Goal: Task Accomplishment & Management: Complete application form

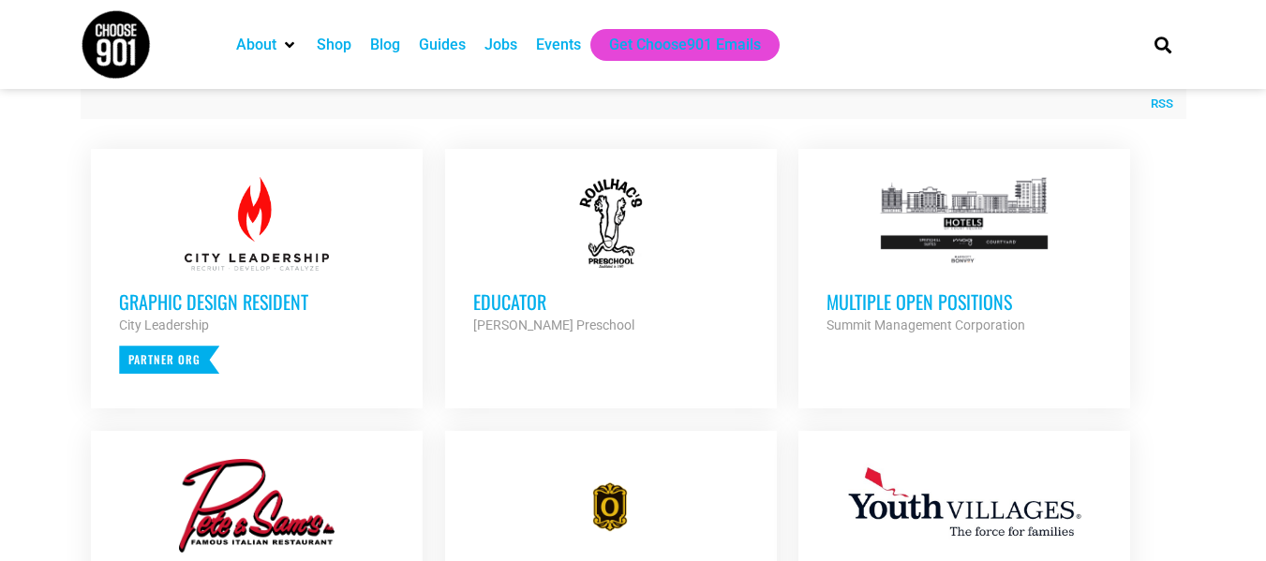
scroll to position [711, 0]
click at [881, 254] on div at bounding box center [965, 223] width 276 height 94
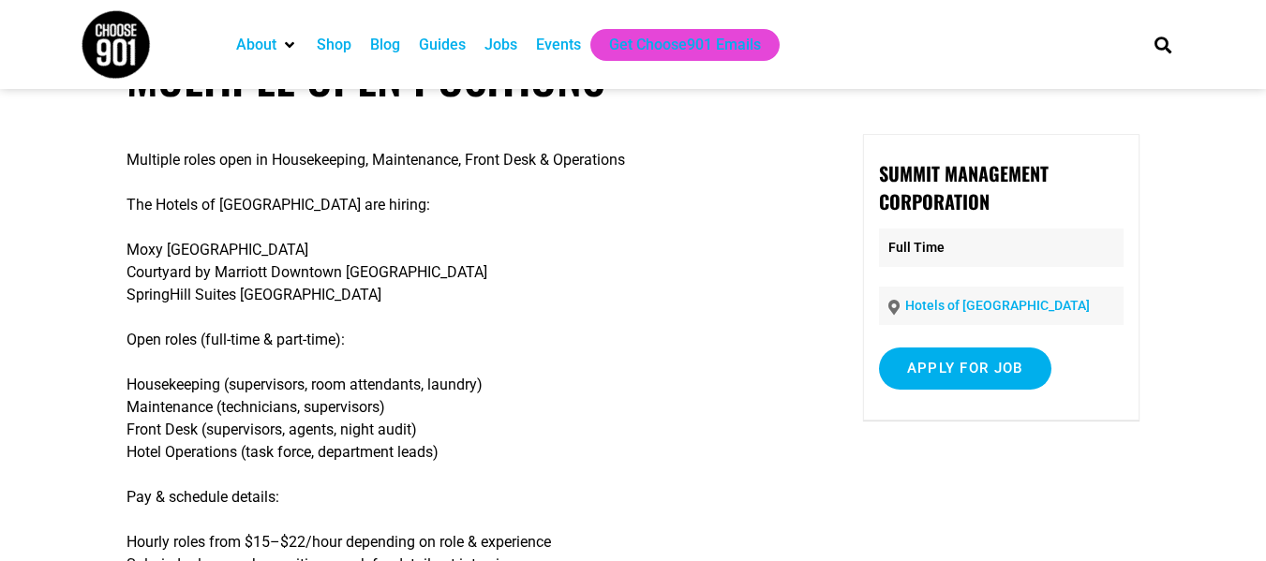
scroll to position [21, 0]
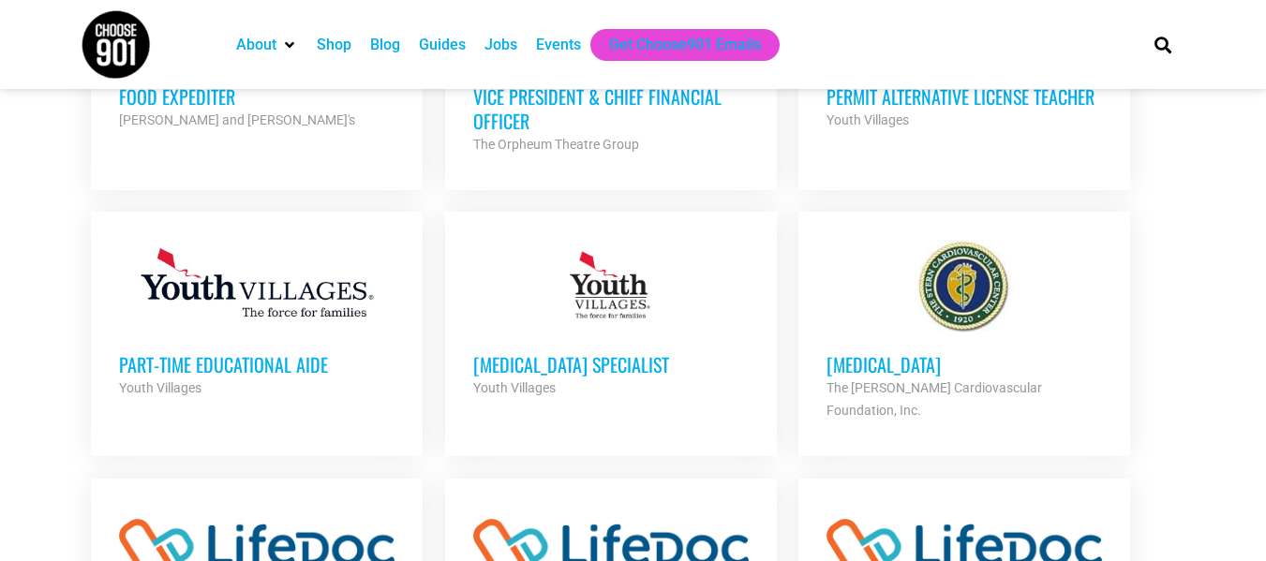
scroll to position [1199, 0]
click at [569, 264] on div at bounding box center [611, 286] width 276 height 94
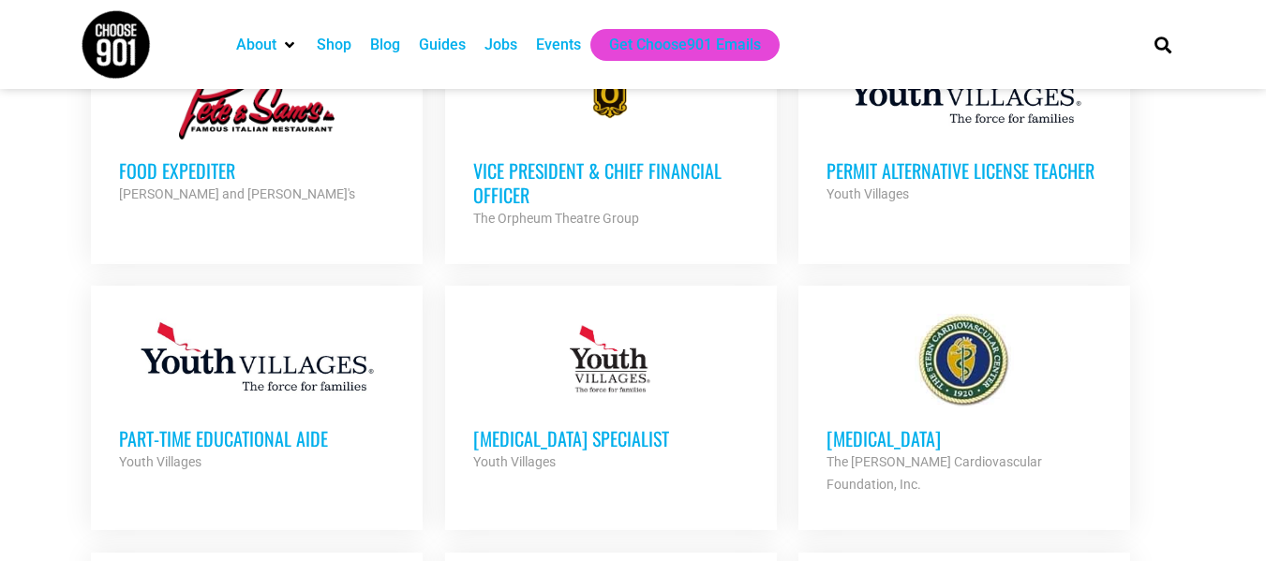
scroll to position [1125, 0]
click at [327, 387] on div at bounding box center [257, 360] width 276 height 94
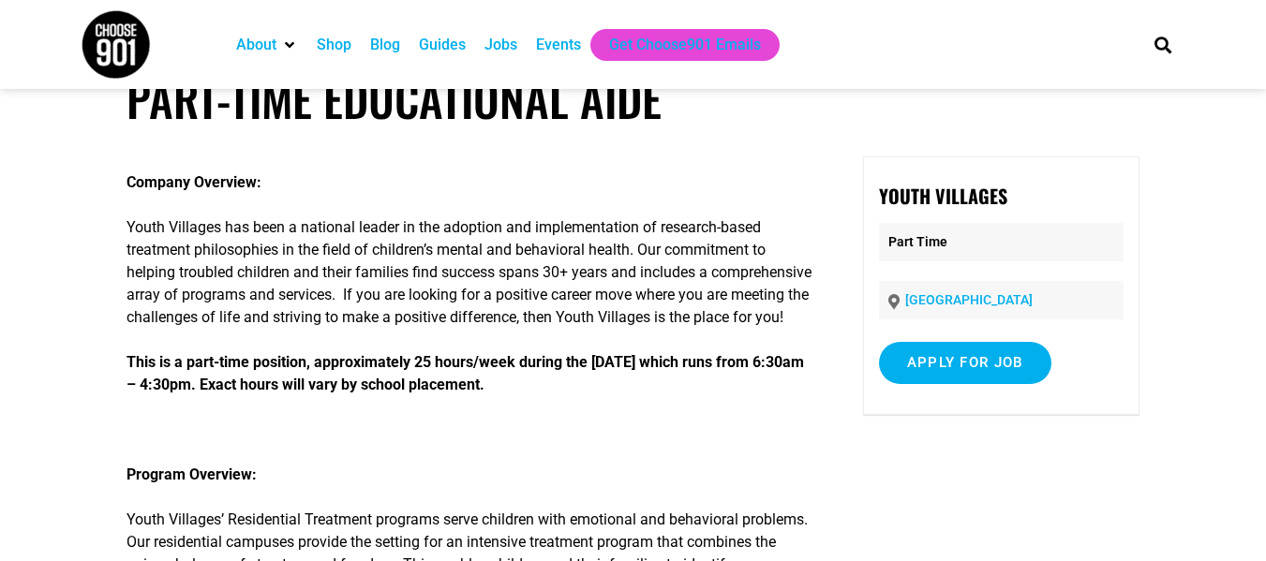
scroll to position [50, 0]
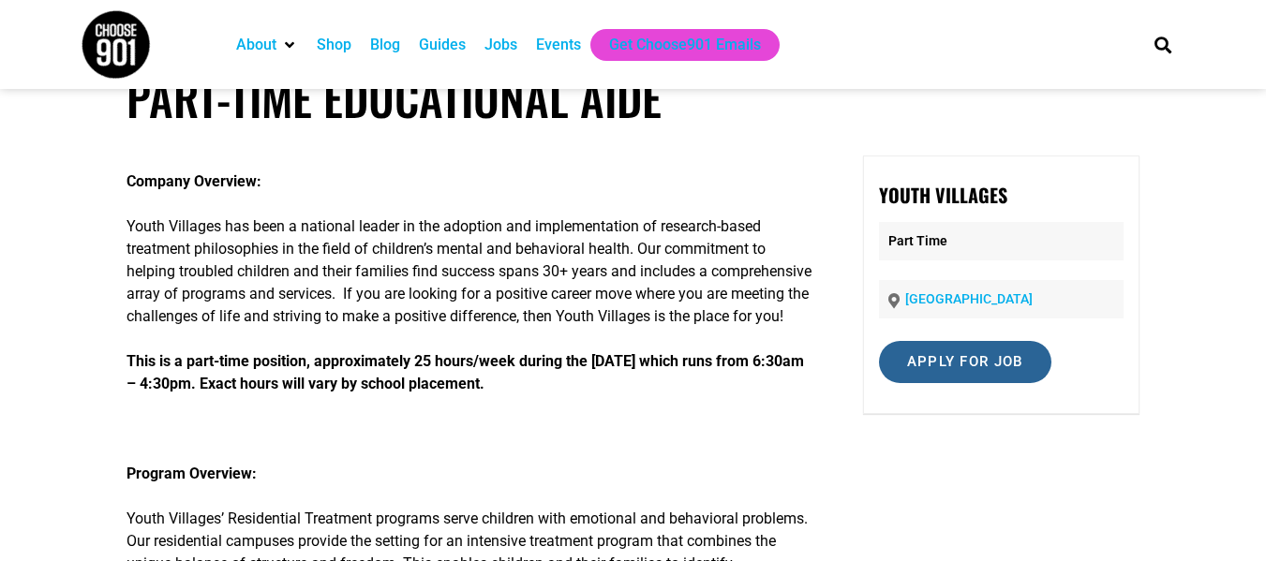
click at [916, 357] on input "Apply for job" at bounding box center [965, 362] width 172 height 42
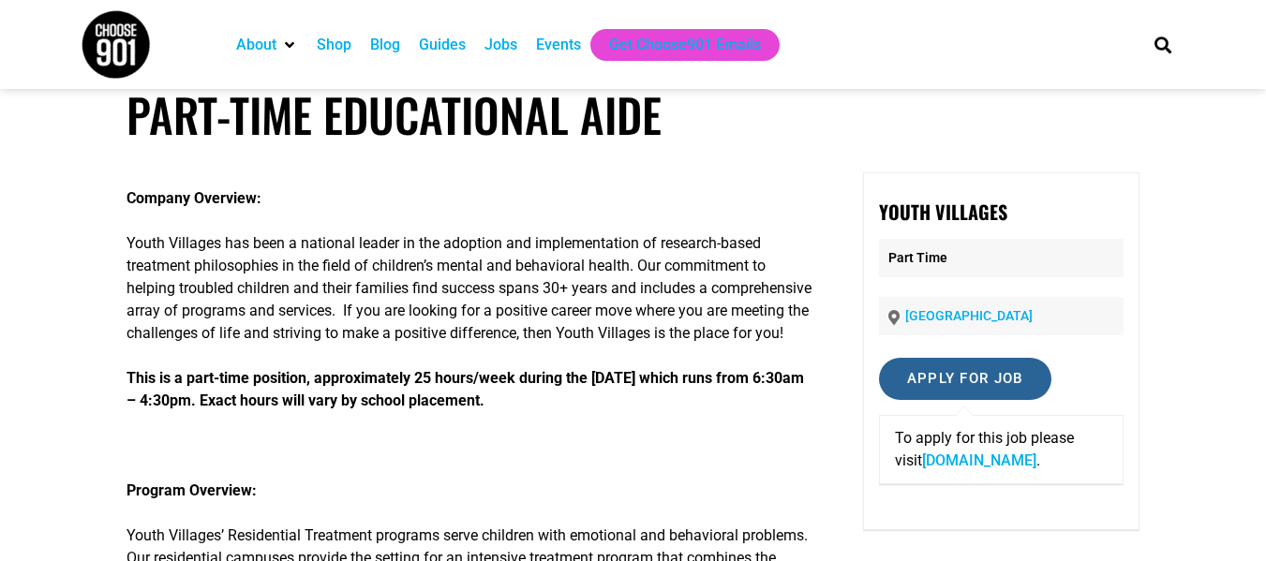
scroll to position [0, 0]
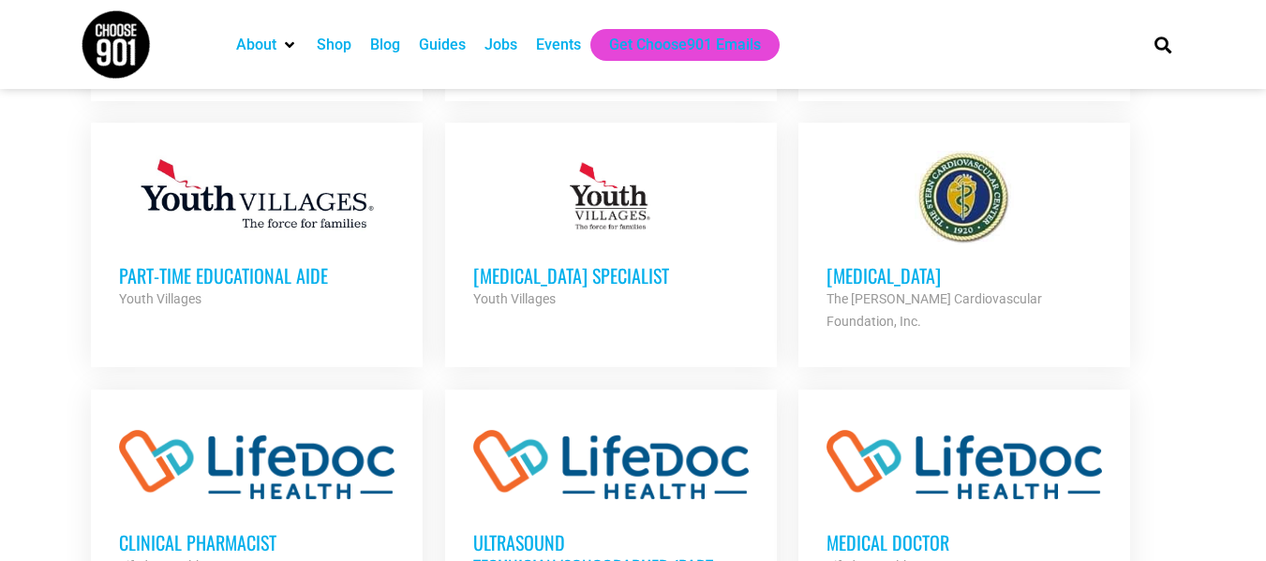
scroll to position [1288, 0]
click at [644, 221] on div at bounding box center [611, 197] width 276 height 94
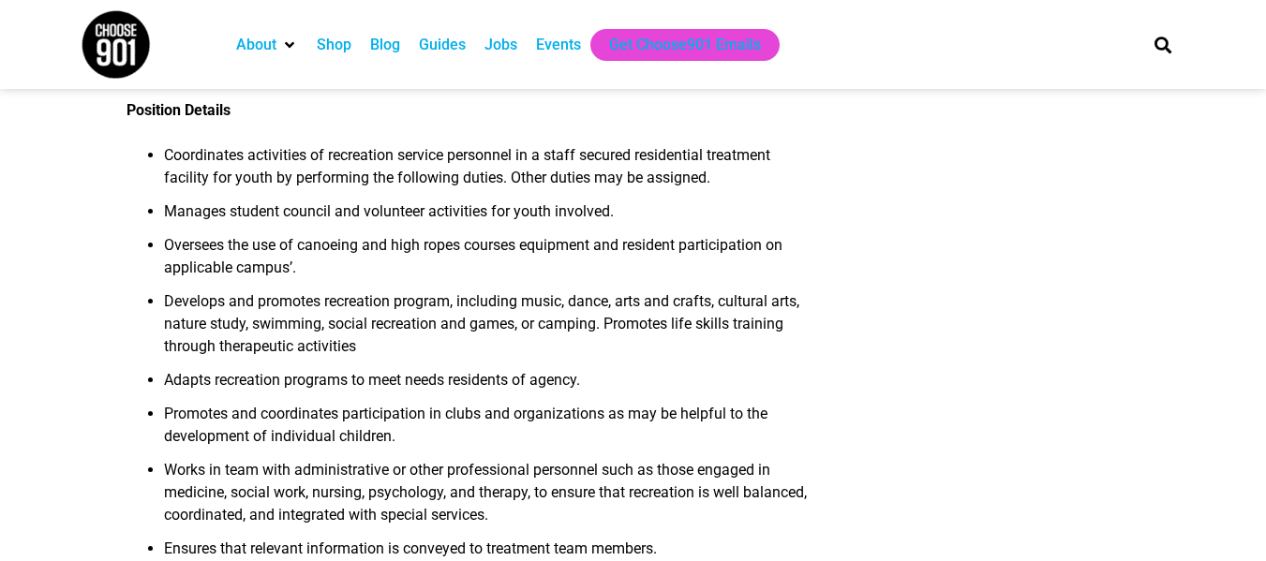
scroll to position [549, 0]
click at [757, 247] on ul "Coordinates activities of recreation service personnel in a staff secured resid…" at bounding box center [470, 435] width 686 height 585
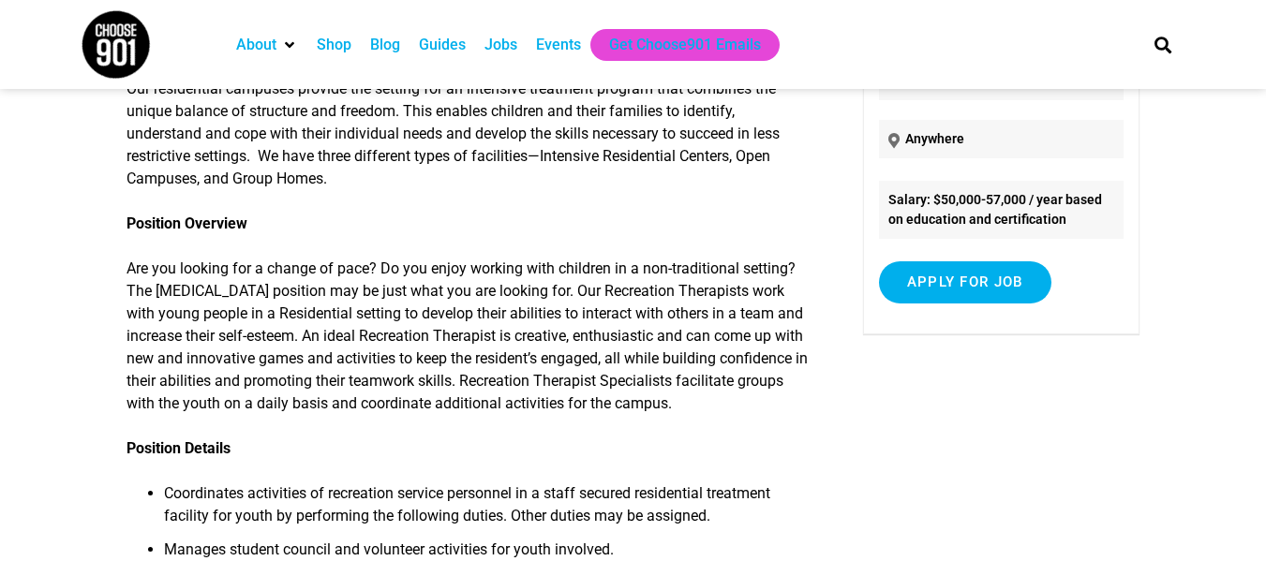
scroll to position [207, 0]
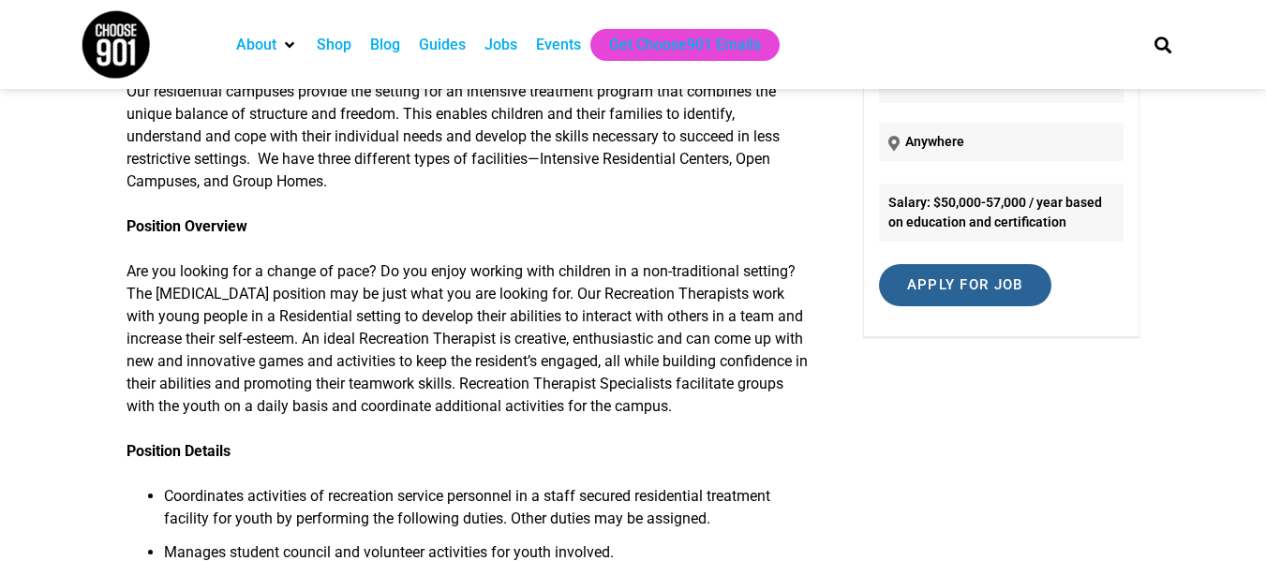
click at [958, 280] on input "Apply for job" at bounding box center [965, 285] width 172 height 42
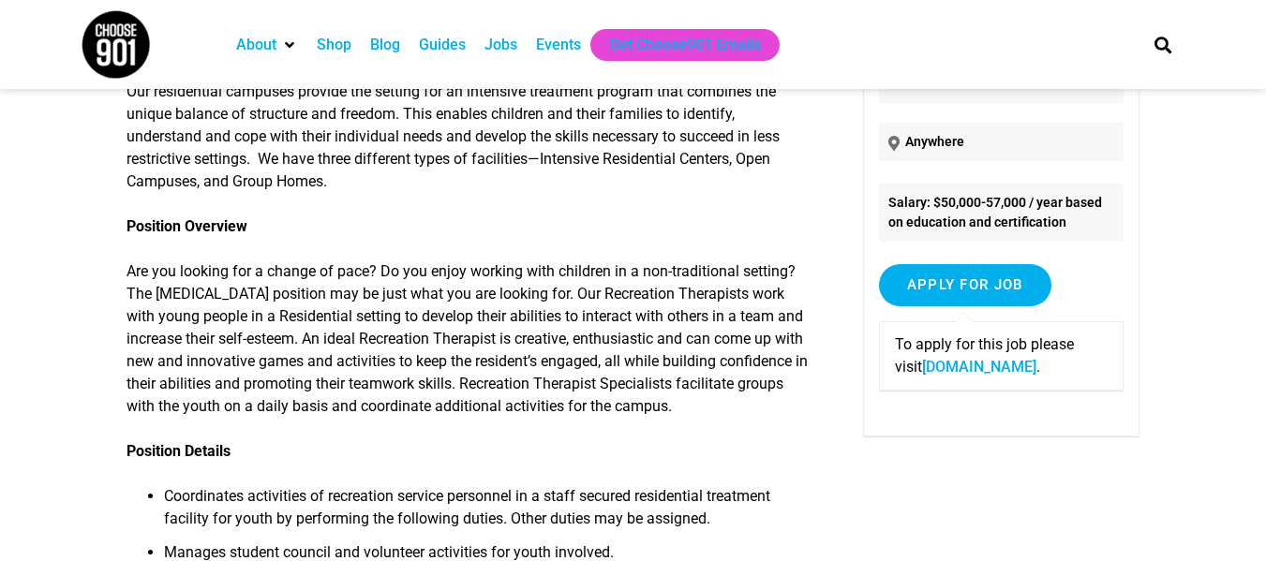
click at [929, 376] on link "[DOMAIN_NAME]" at bounding box center [979, 367] width 114 height 18
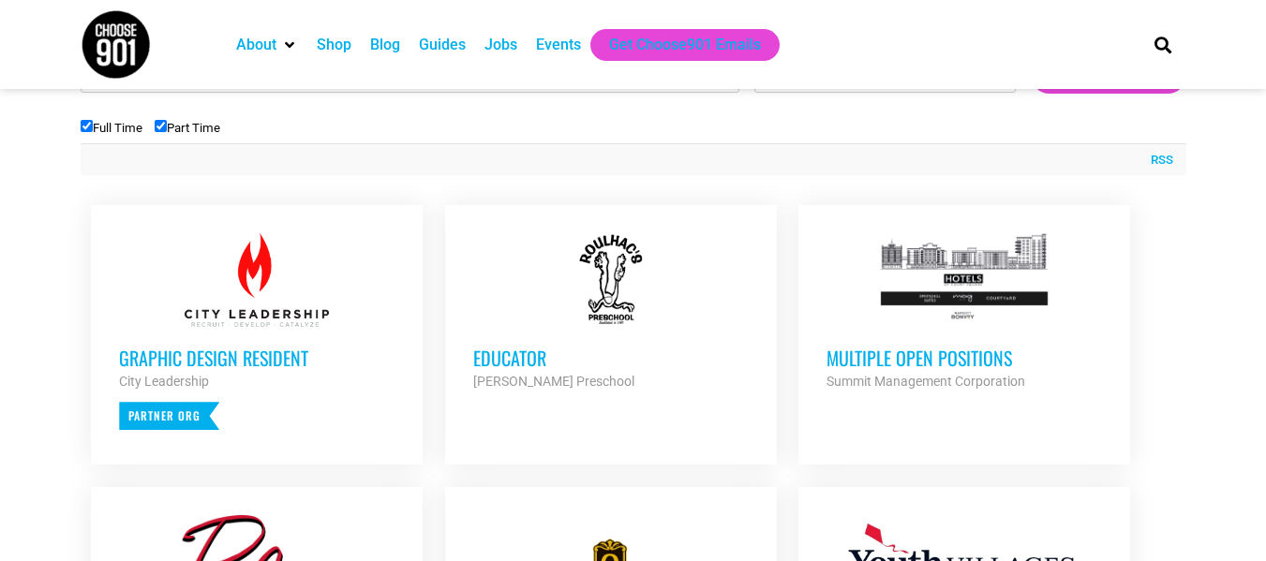
scroll to position [653, 0]
click at [542, 314] on div at bounding box center [611, 281] width 276 height 94
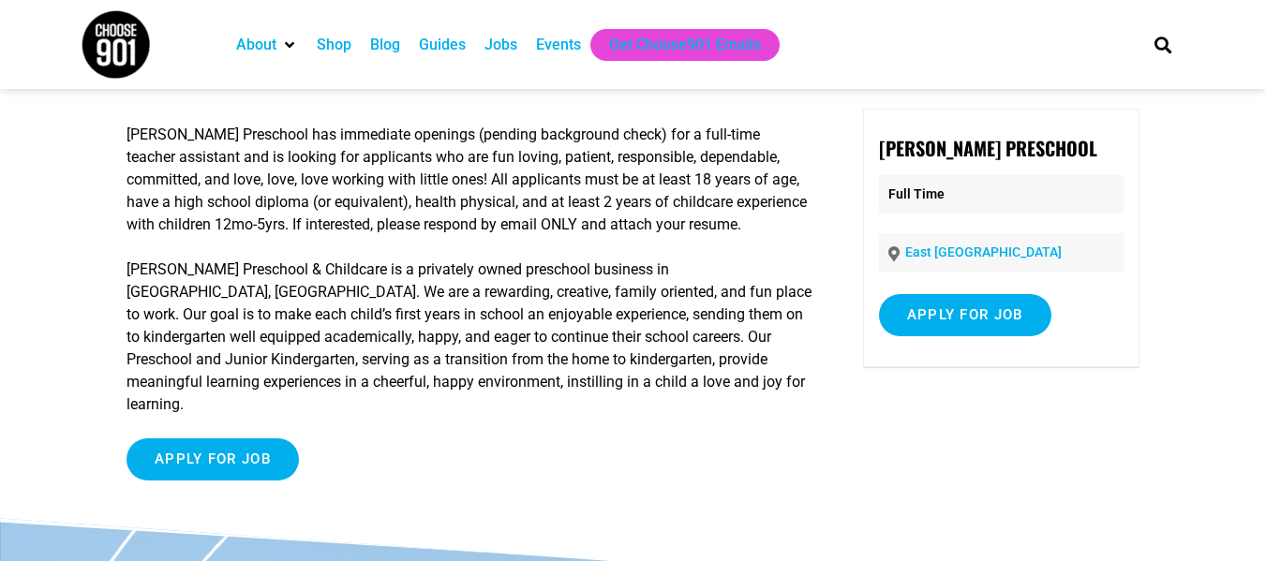
scroll to position [96, 0]
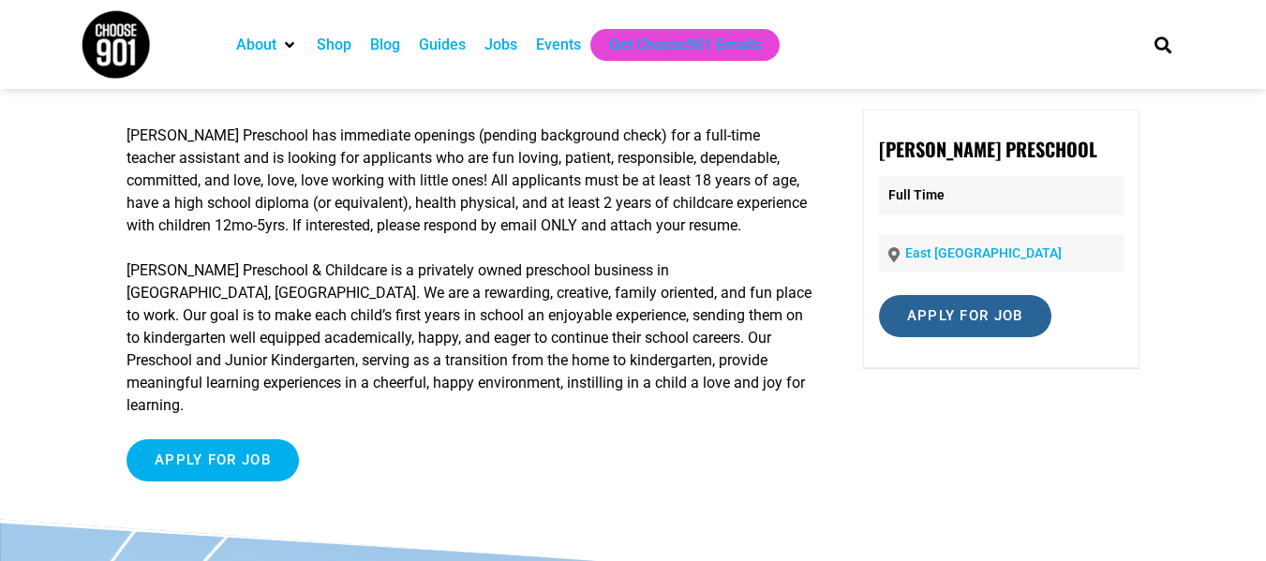
click at [951, 327] on input "Apply for job" at bounding box center [965, 316] width 172 height 42
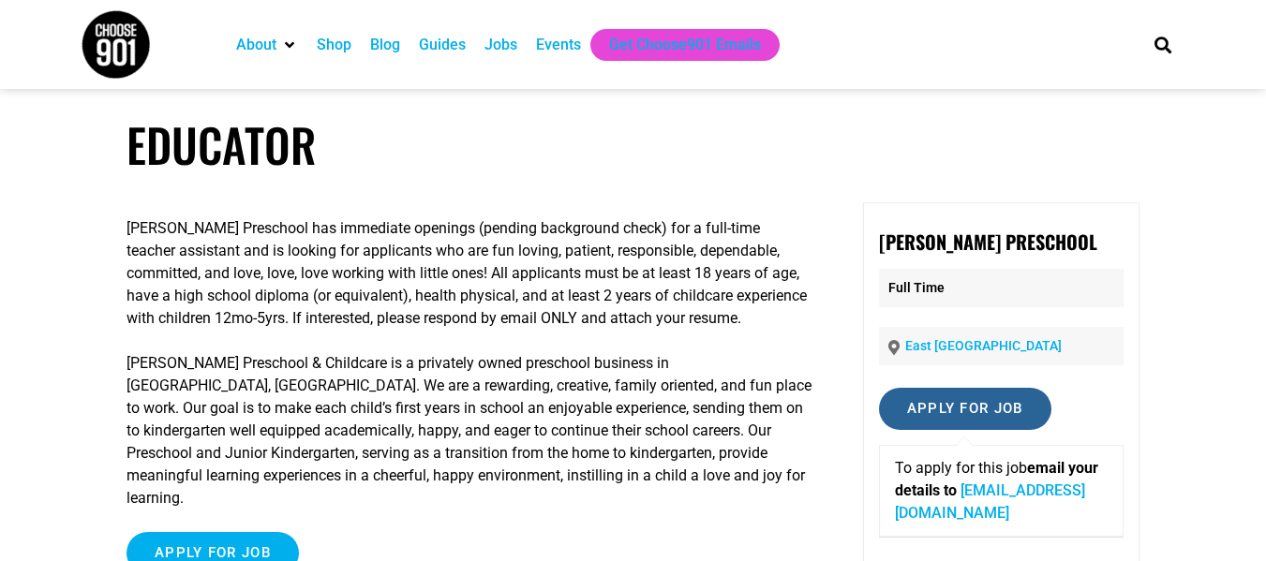
scroll to position [2, 0]
click at [907, 416] on input "Apply for job" at bounding box center [965, 410] width 172 height 42
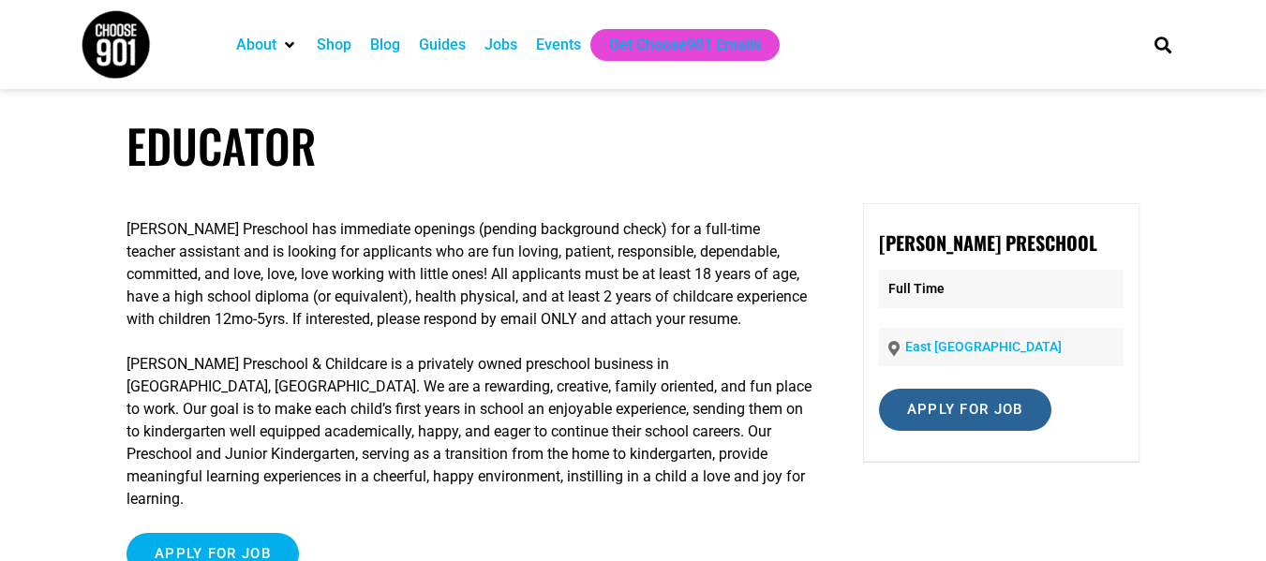
click at [953, 420] on input "Apply for job" at bounding box center [965, 410] width 172 height 42
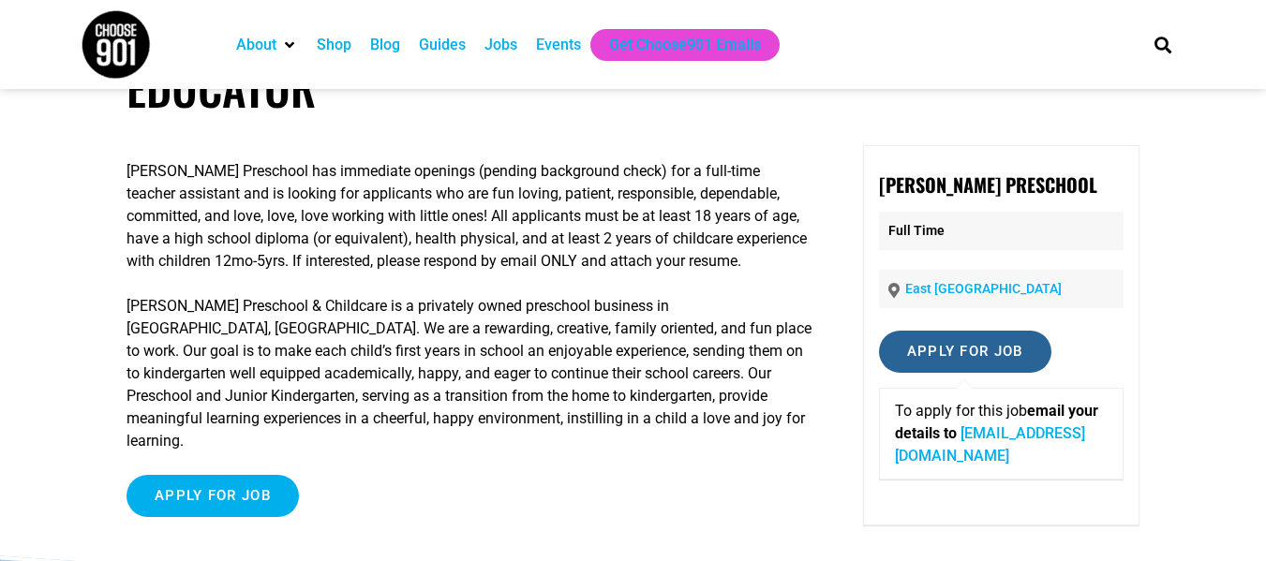
scroll to position [61, 0]
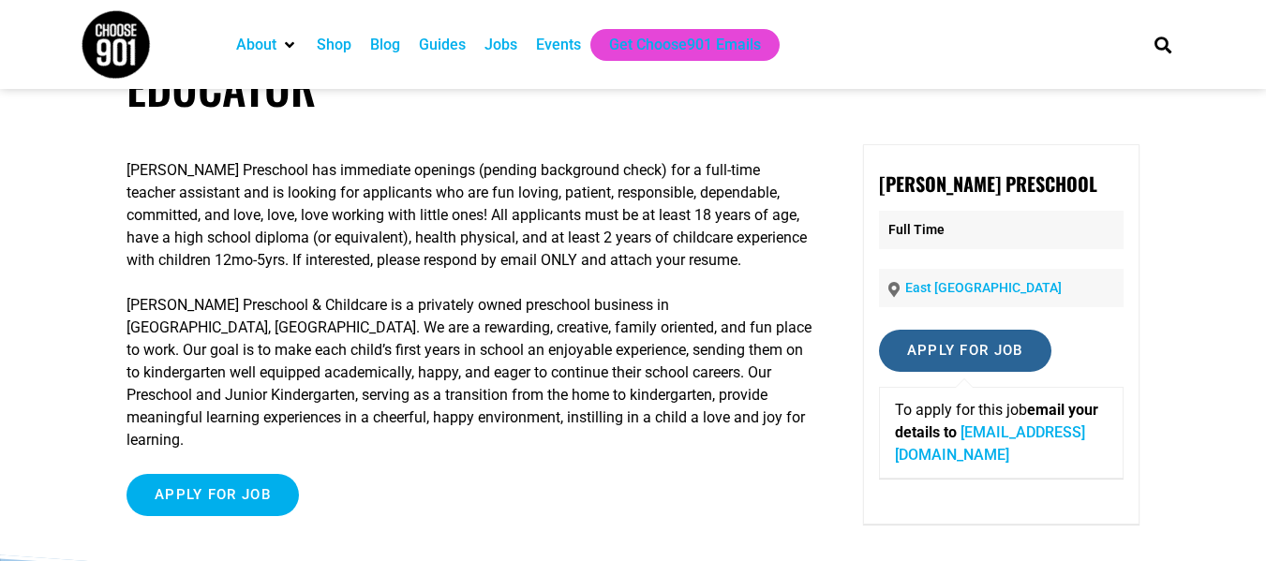
click at [921, 353] on input "Apply for job" at bounding box center [965, 351] width 172 height 42
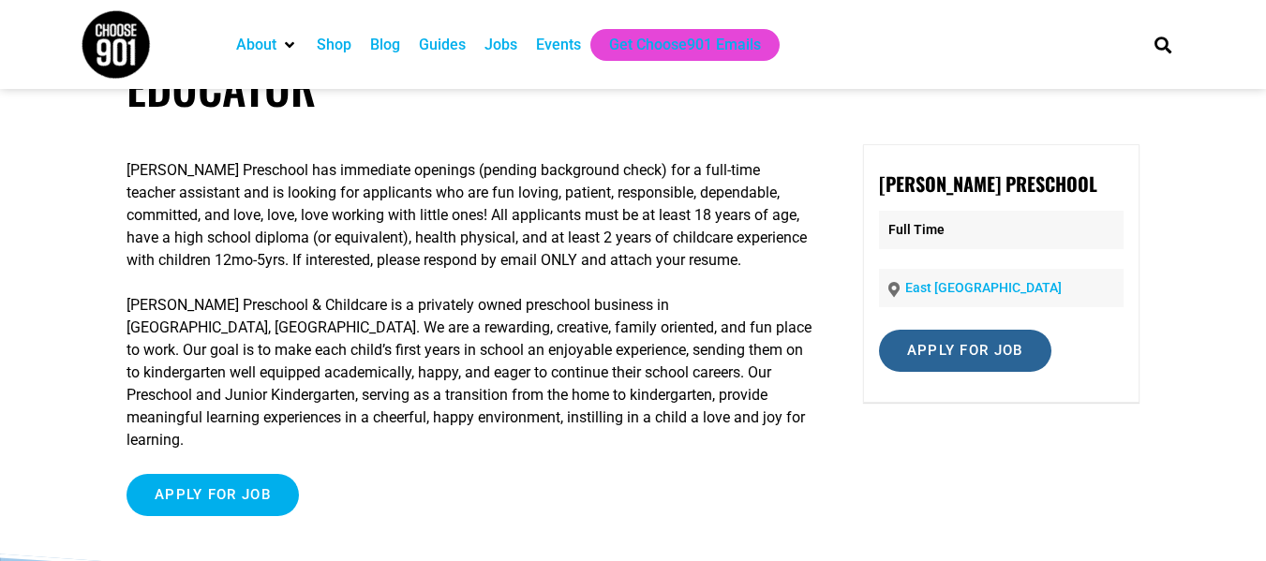
click at [921, 353] on input "Apply for job" at bounding box center [965, 351] width 172 height 42
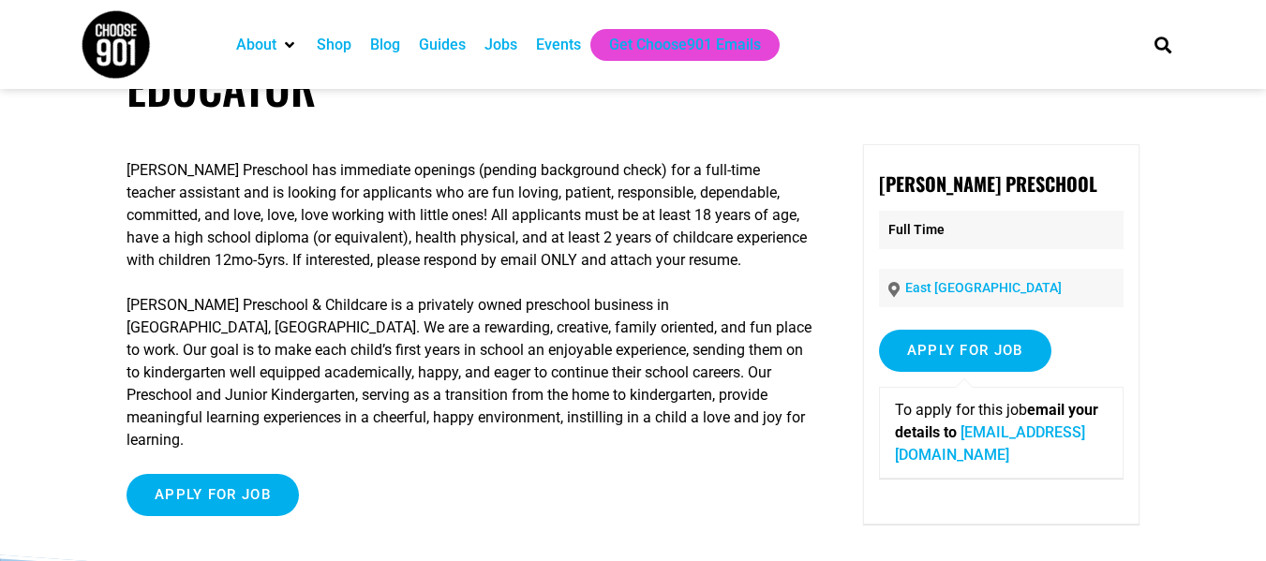
click at [1035, 439] on link "roulhacs@aol.com" at bounding box center [990, 444] width 190 height 40
click at [1007, 429] on link "roulhacs@aol.com" at bounding box center [990, 444] width 190 height 40
click at [1055, 430] on link "roulhacs@aol.com" at bounding box center [990, 444] width 190 height 40
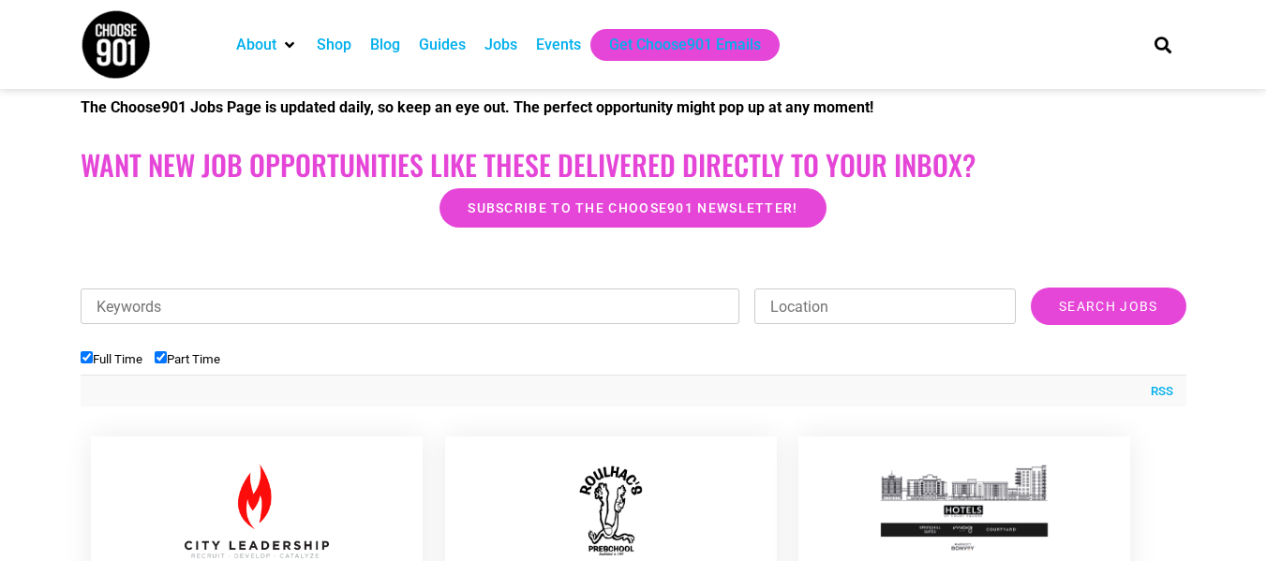
scroll to position [422, 0]
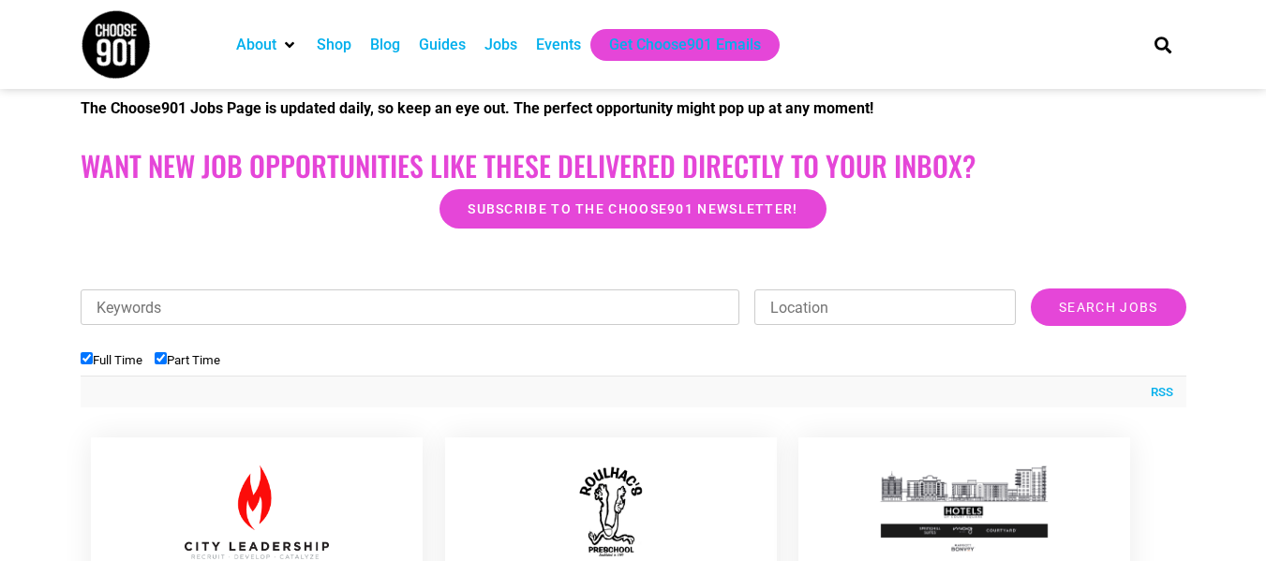
click at [808, 297] on input "Location" at bounding box center [886, 308] width 262 height 36
type input "East [GEOGRAPHIC_DATA]"
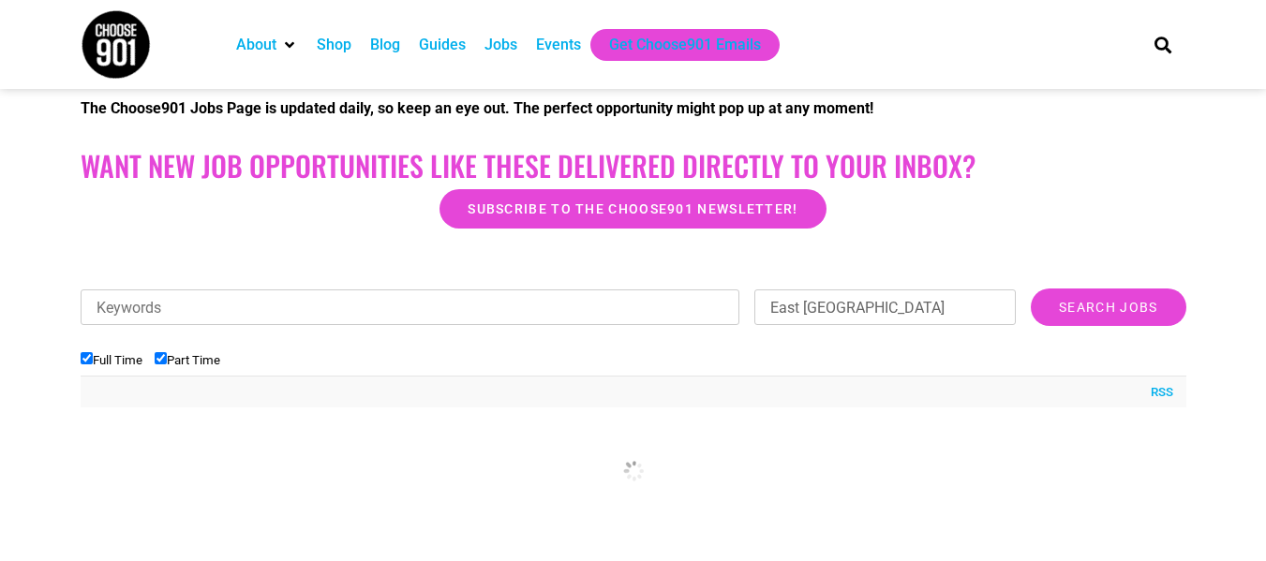
click at [85, 360] on input "Full Time" at bounding box center [87, 358] width 12 height 12
checkbox input "true"
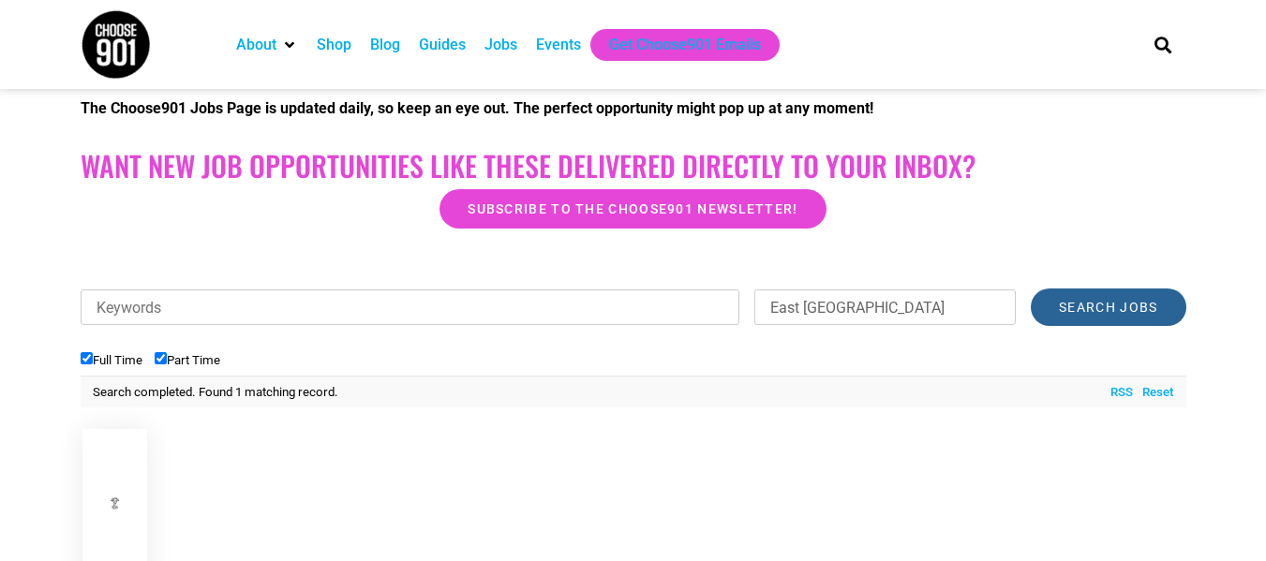
click at [1057, 316] on input "Search Jobs" at bounding box center [1108, 307] width 155 height 37
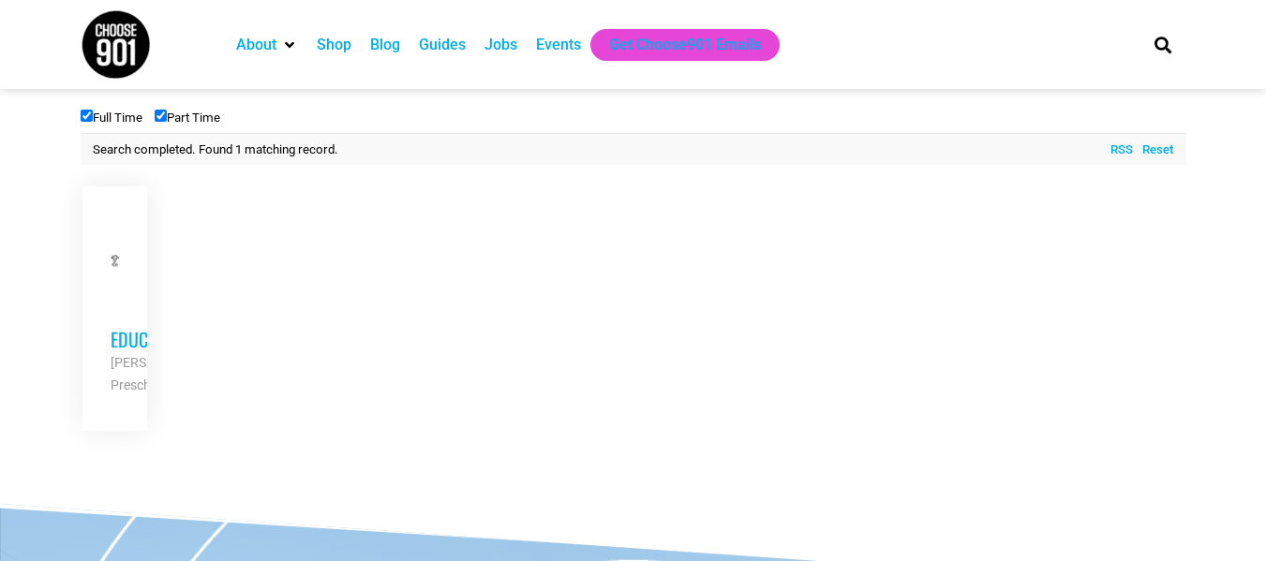
scroll to position [666, 0]
click at [120, 343] on h3 "Educator" at bounding box center [115, 338] width 9 height 24
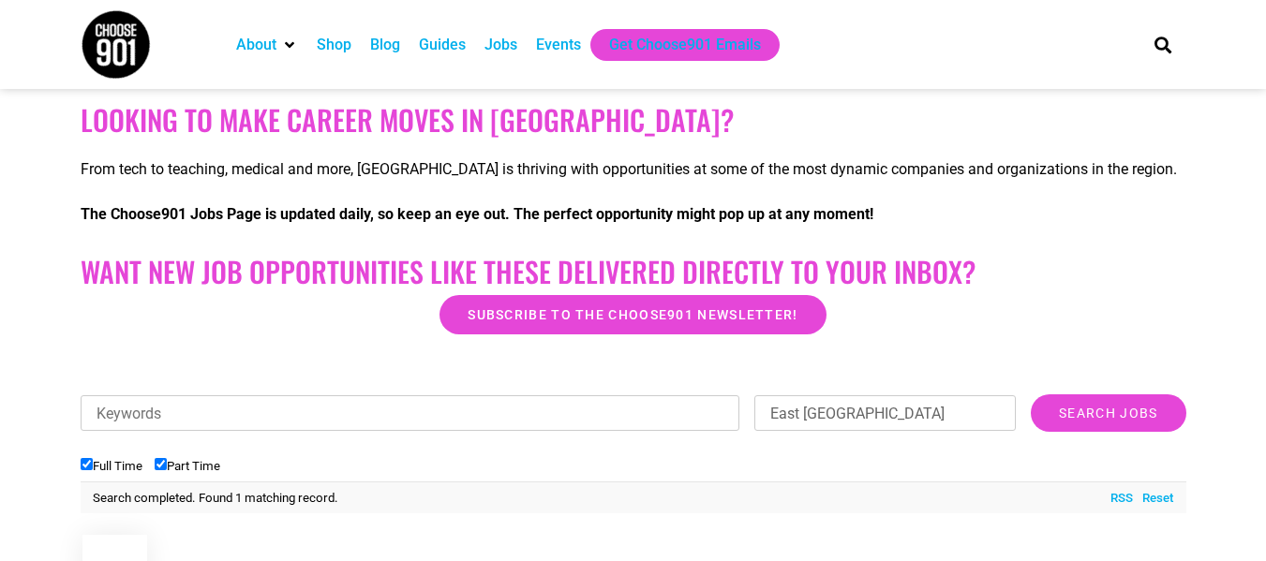
scroll to position [317, 0]
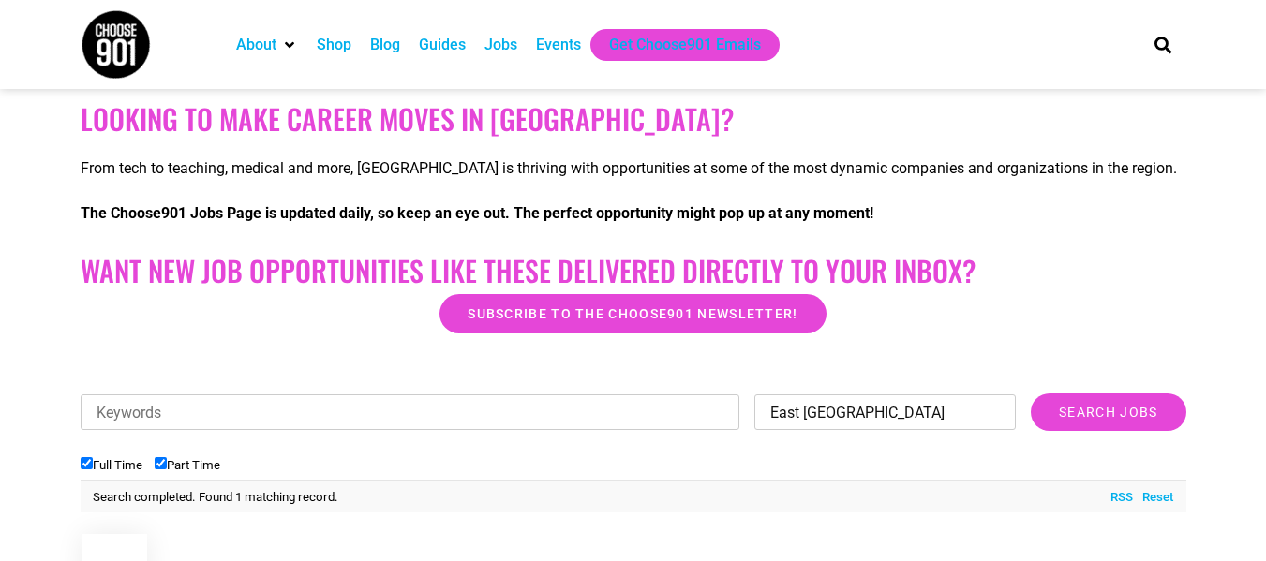
click at [872, 425] on input "East [GEOGRAPHIC_DATA]" at bounding box center [886, 413] width 262 height 36
click at [1031, 394] on input "Search Jobs" at bounding box center [1108, 412] width 155 height 37
click at [872, 425] on input "[GEOGRAPHIC_DATA]" at bounding box center [886, 413] width 262 height 36
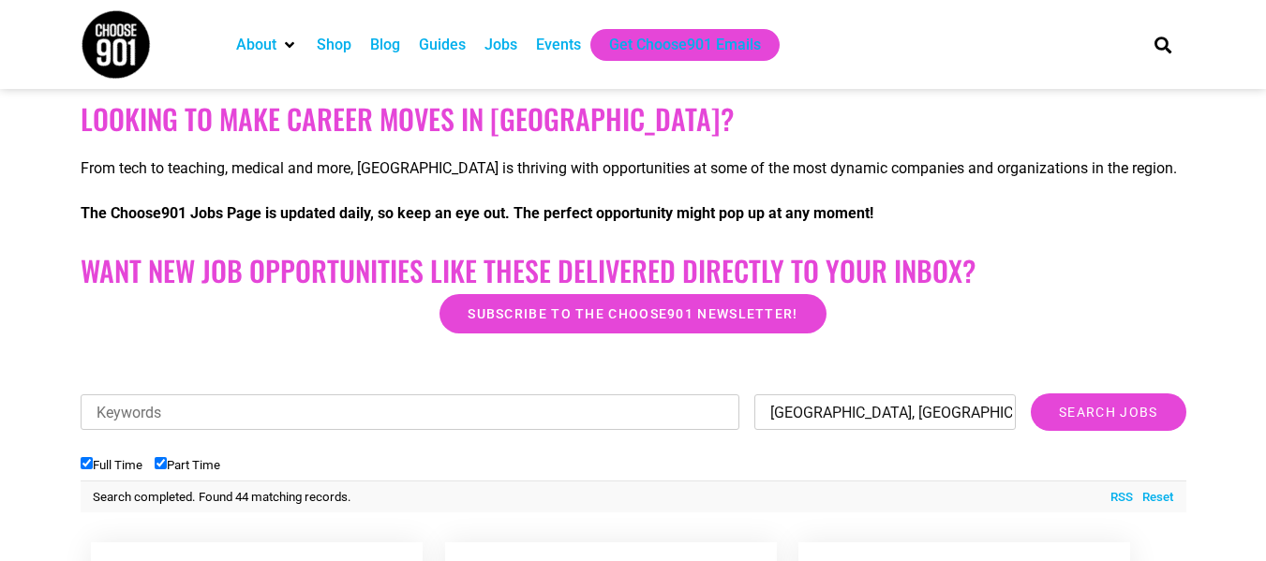
type input "[GEOGRAPHIC_DATA], [GEOGRAPHIC_DATA]"
click at [1031, 394] on input "Search Jobs" at bounding box center [1108, 412] width 155 height 37
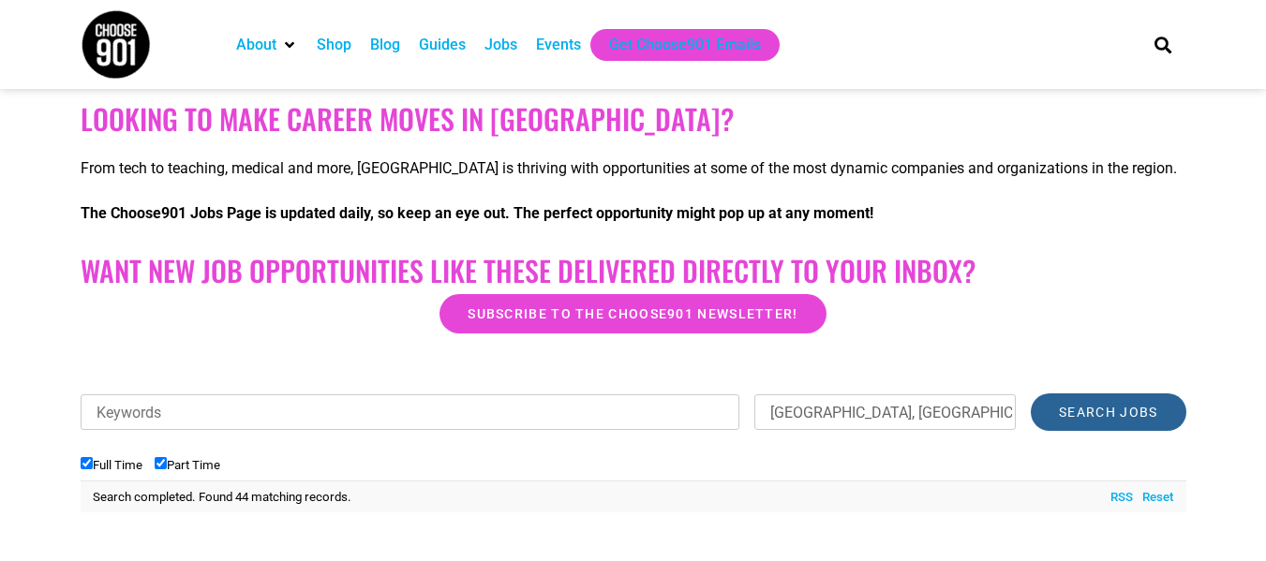
click at [1113, 420] on input "Search Jobs" at bounding box center [1108, 412] width 155 height 37
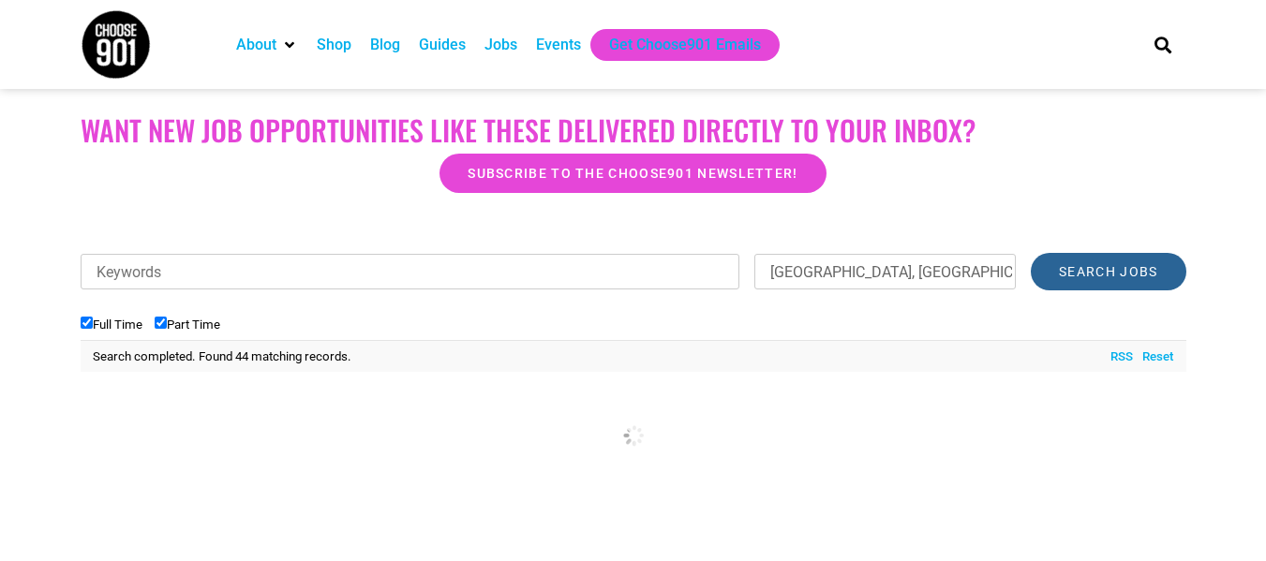
scroll to position [458, 0]
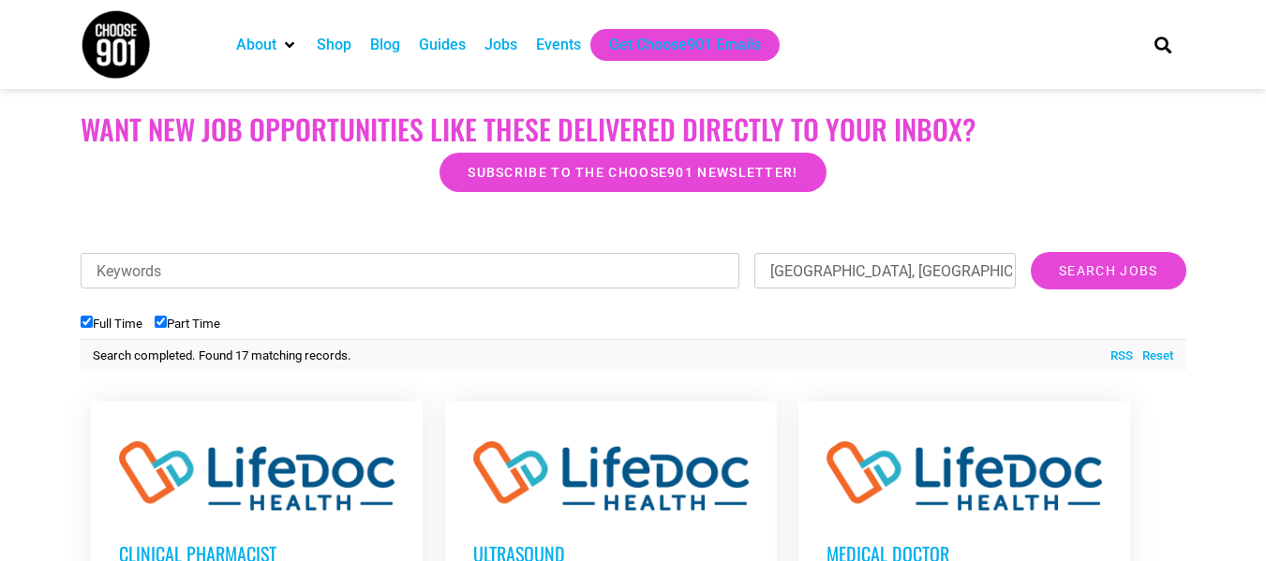
click at [513, 38] on div "Jobs" at bounding box center [501, 45] width 33 height 22
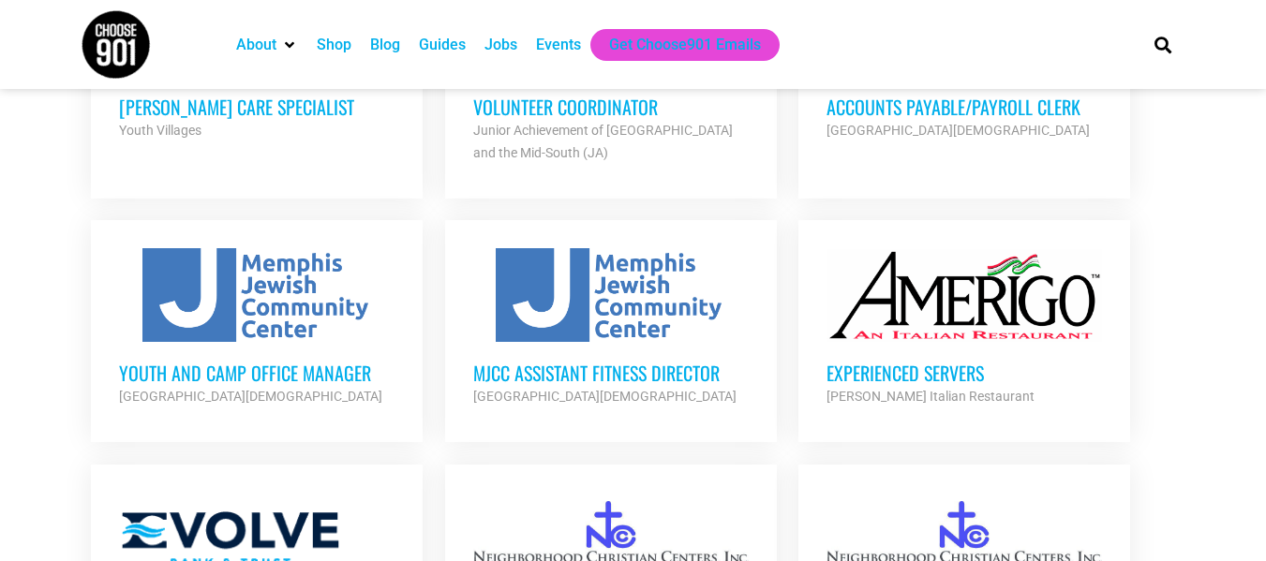
scroll to position [1200, 0]
click at [302, 327] on div at bounding box center [257, 294] width 276 height 94
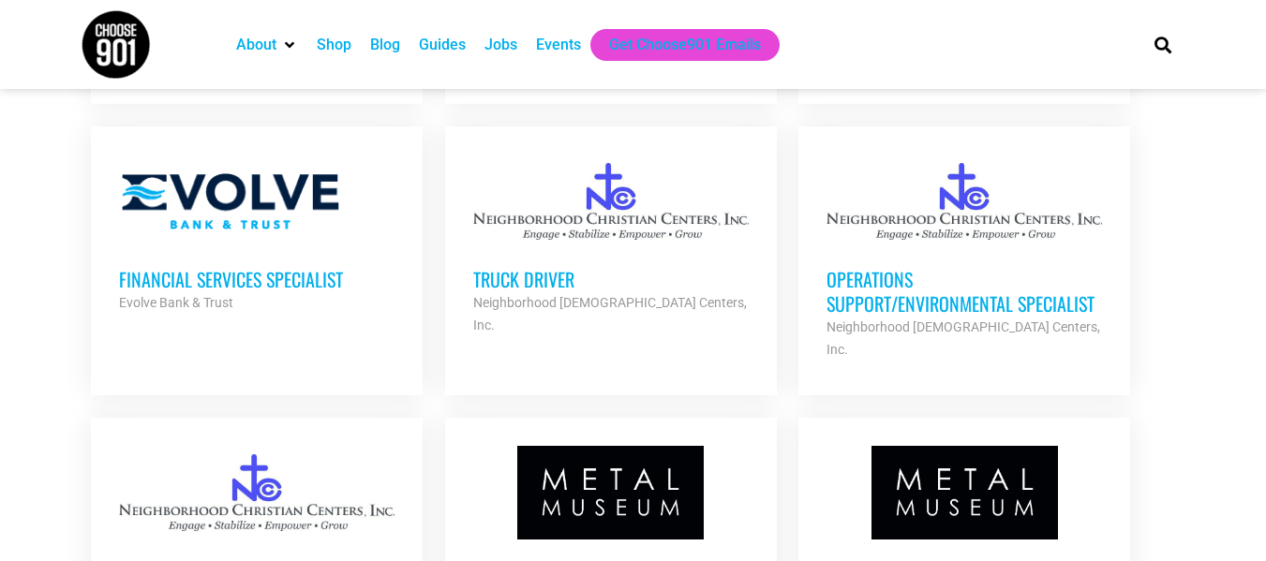
scroll to position [1538, 0]
click at [886, 307] on h3 "Operations Support/Environmental Specialist" at bounding box center [965, 290] width 276 height 49
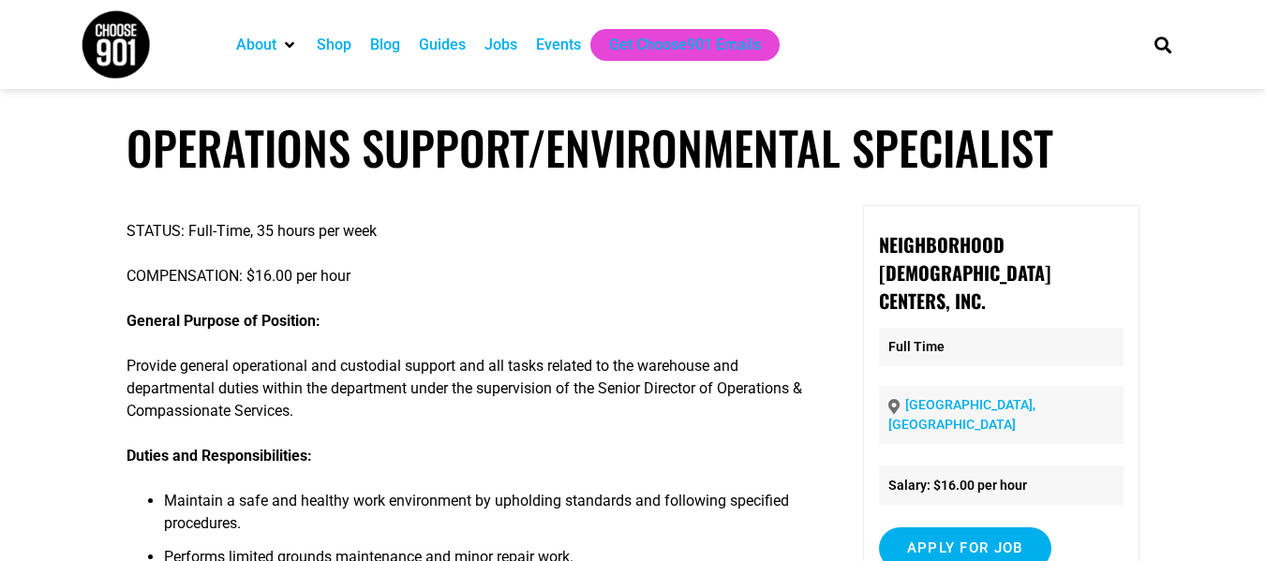
scroll to position [166, 0]
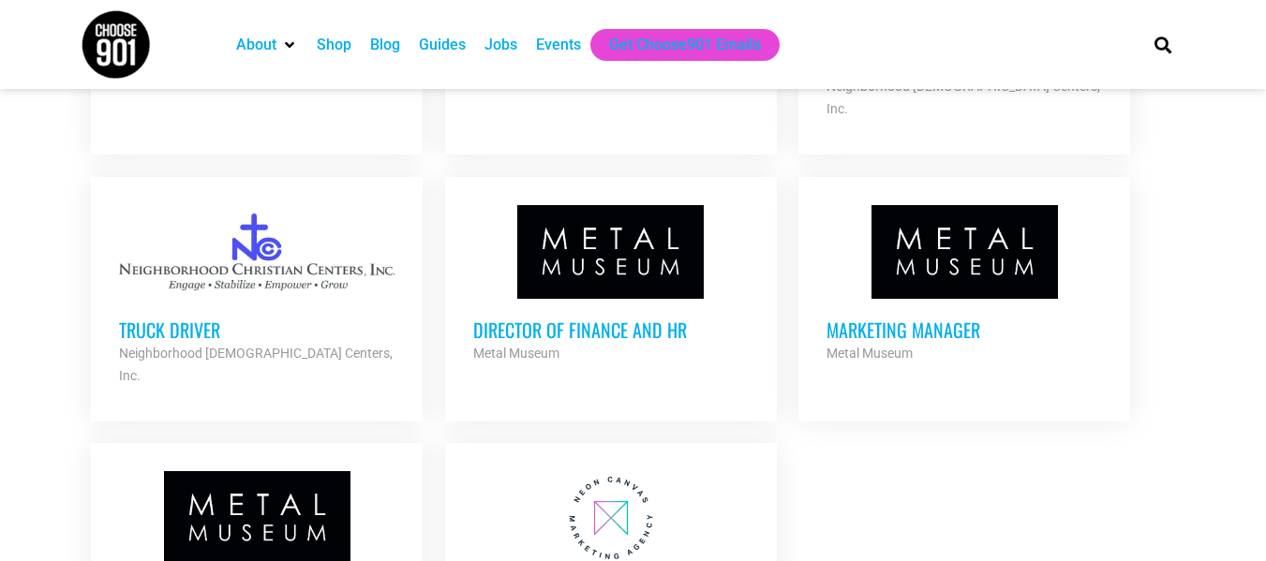
scroll to position [1779, 0]
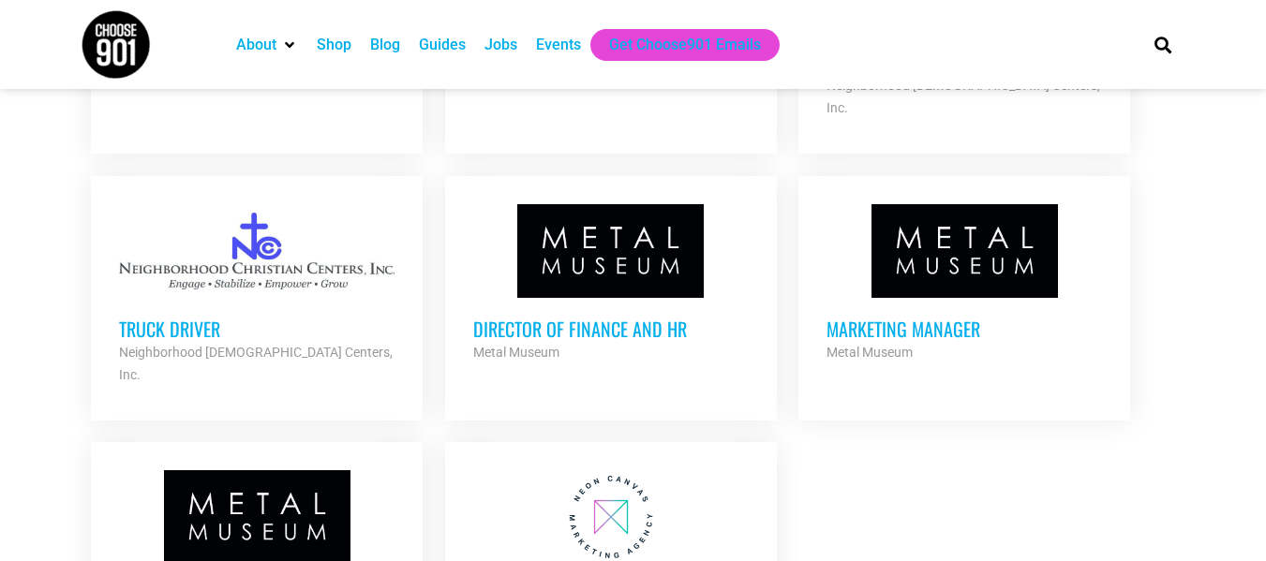
click at [900, 317] on h3 "Marketing Manager" at bounding box center [965, 329] width 276 height 24
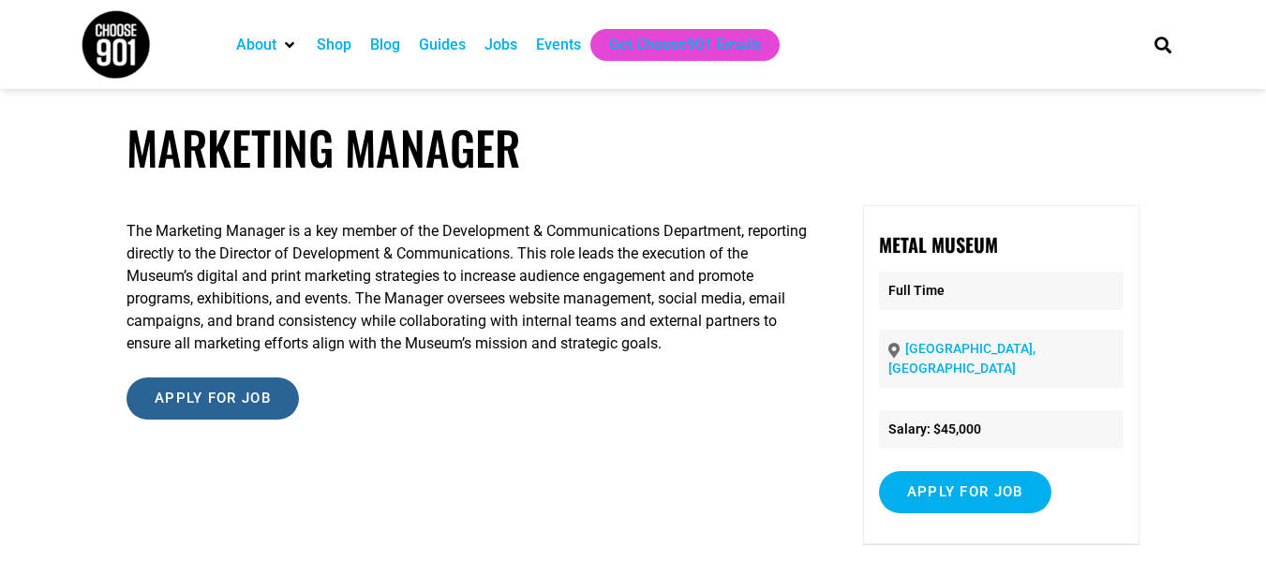
click at [233, 398] on input "Apply for job" at bounding box center [213, 399] width 172 height 42
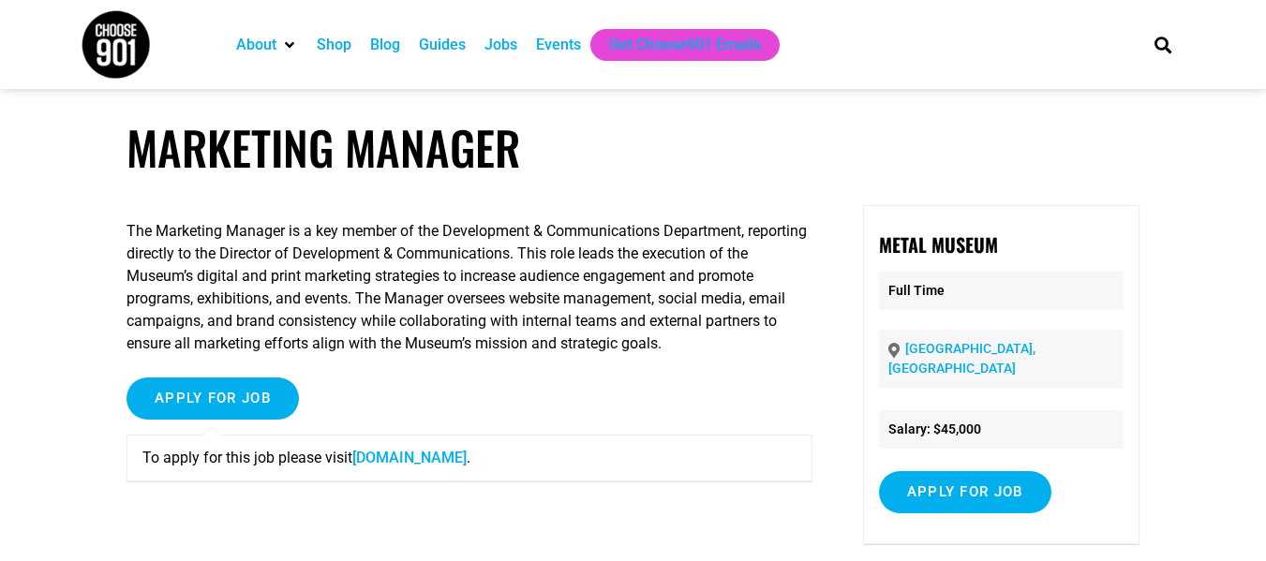
click at [415, 459] on link "[DOMAIN_NAME]" at bounding box center [409, 458] width 114 height 18
click at [956, 479] on input "Apply for job" at bounding box center [965, 492] width 172 height 42
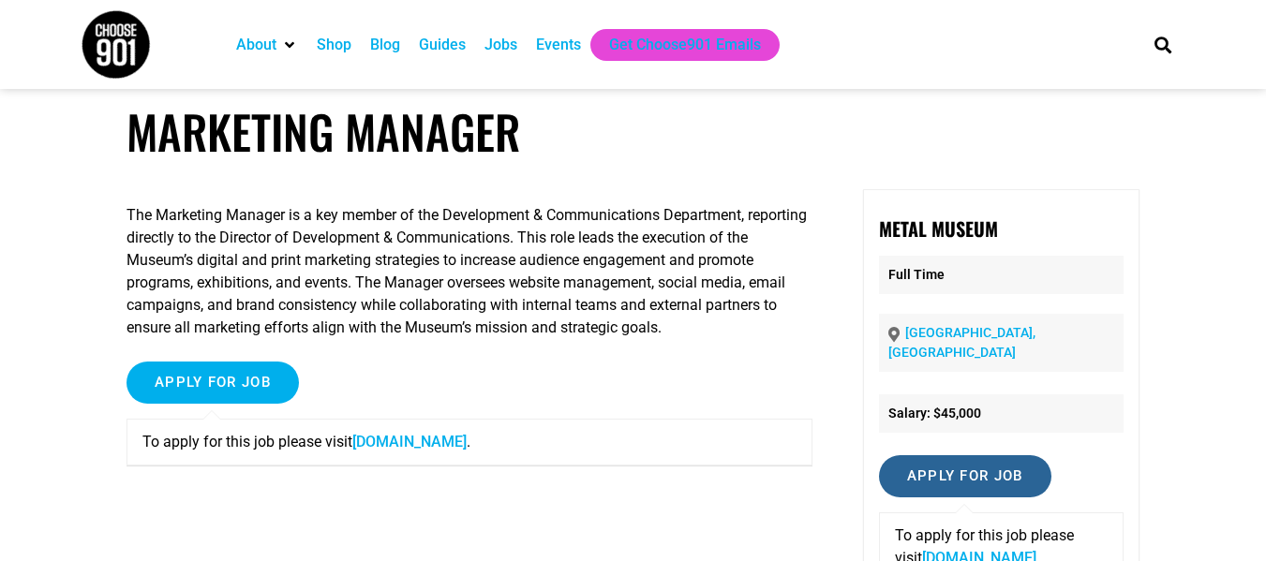
scroll to position [22, 0]
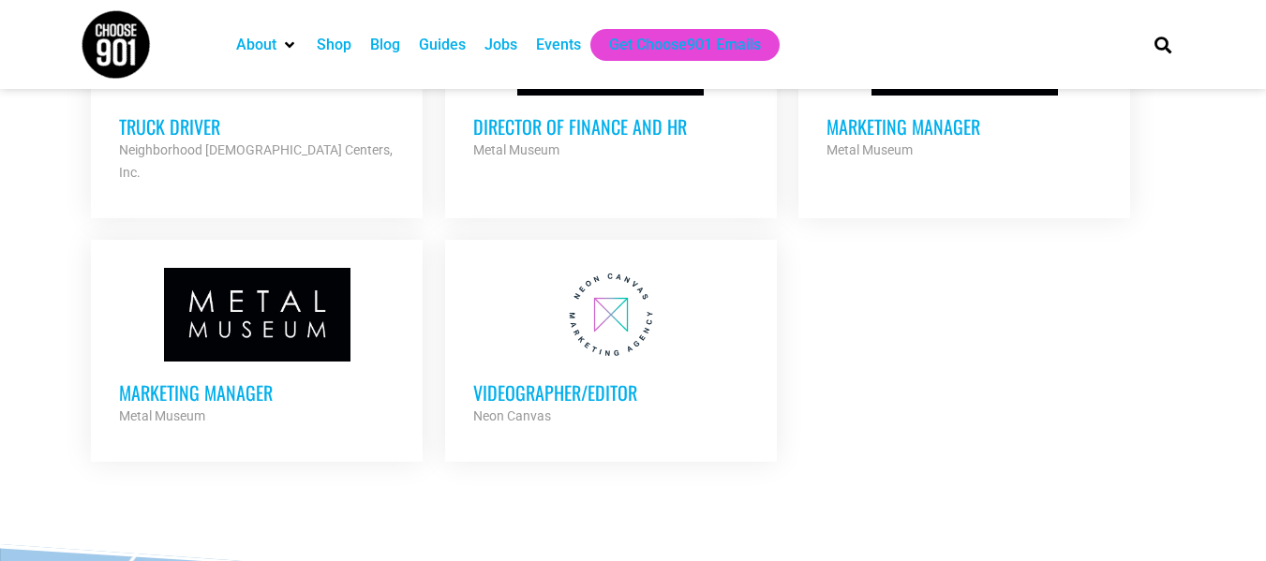
scroll to position [1982, 0]
click at [580, 293] on div at bounding box center [611, 314] width 276 height 94
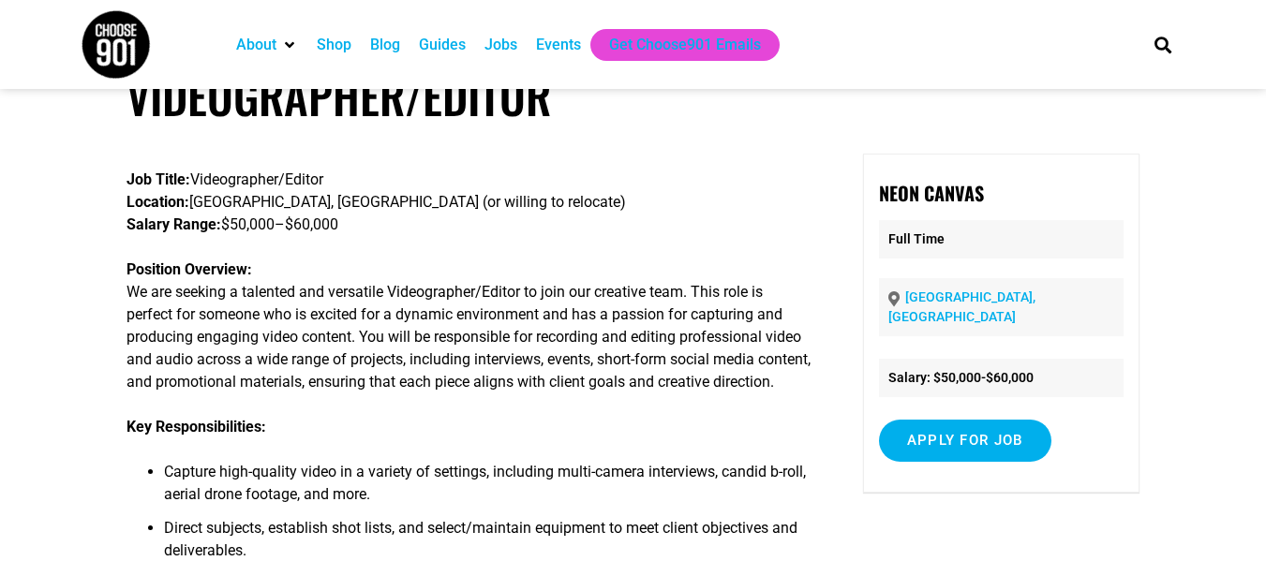
scroll to position [53, 0]
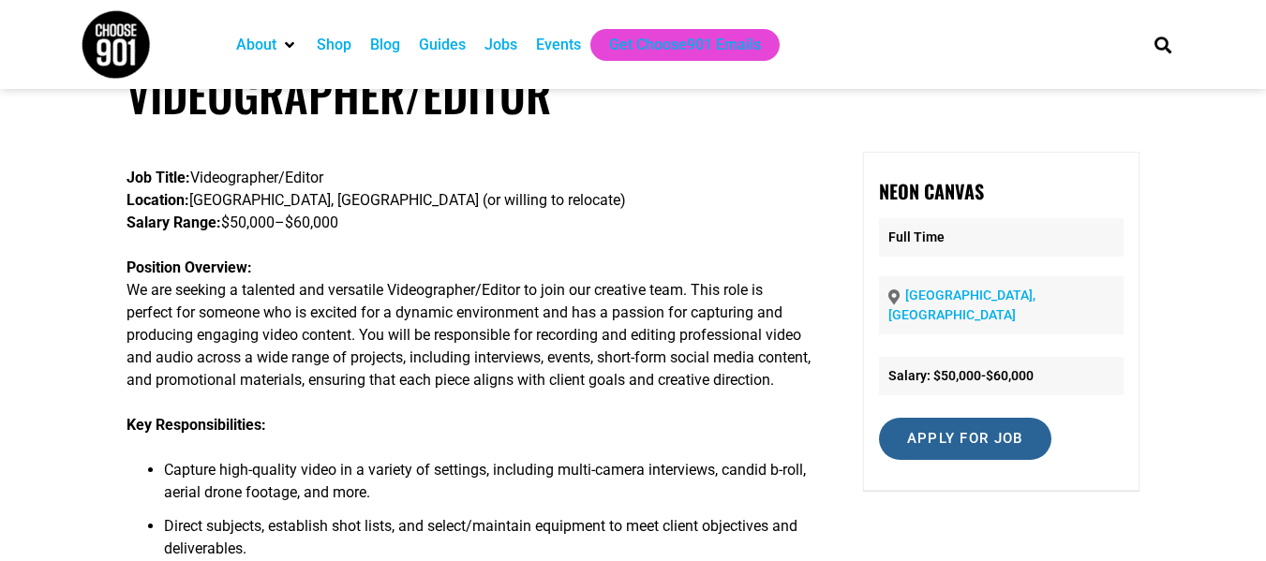
click at [928, 418] on input "Apply for job" at bounding box center [965, 439] width 172 height 42
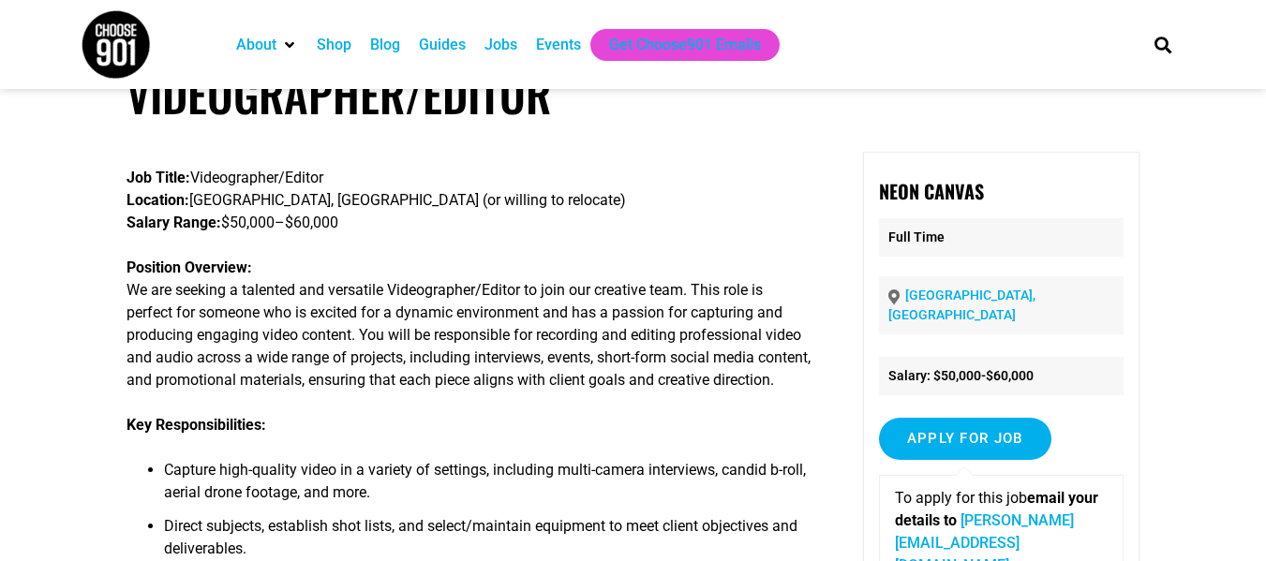
click at [940, 524] on link "scott@neoncanvas.com" at bounding box center [984, 543] width 179 height 63
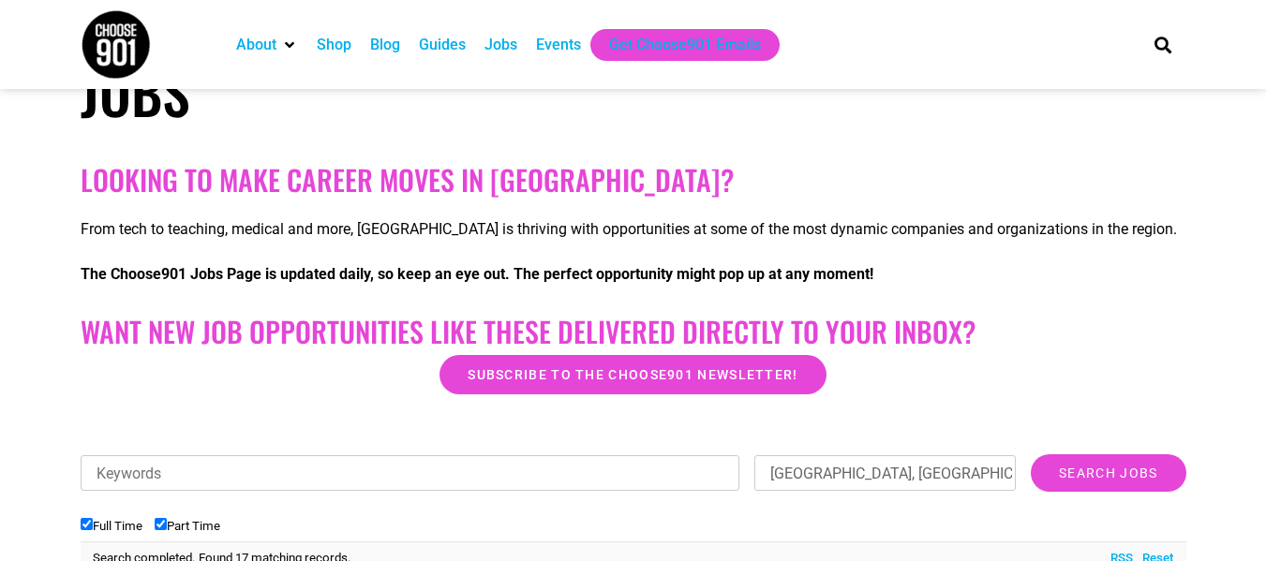
scroll to position [250, 0]
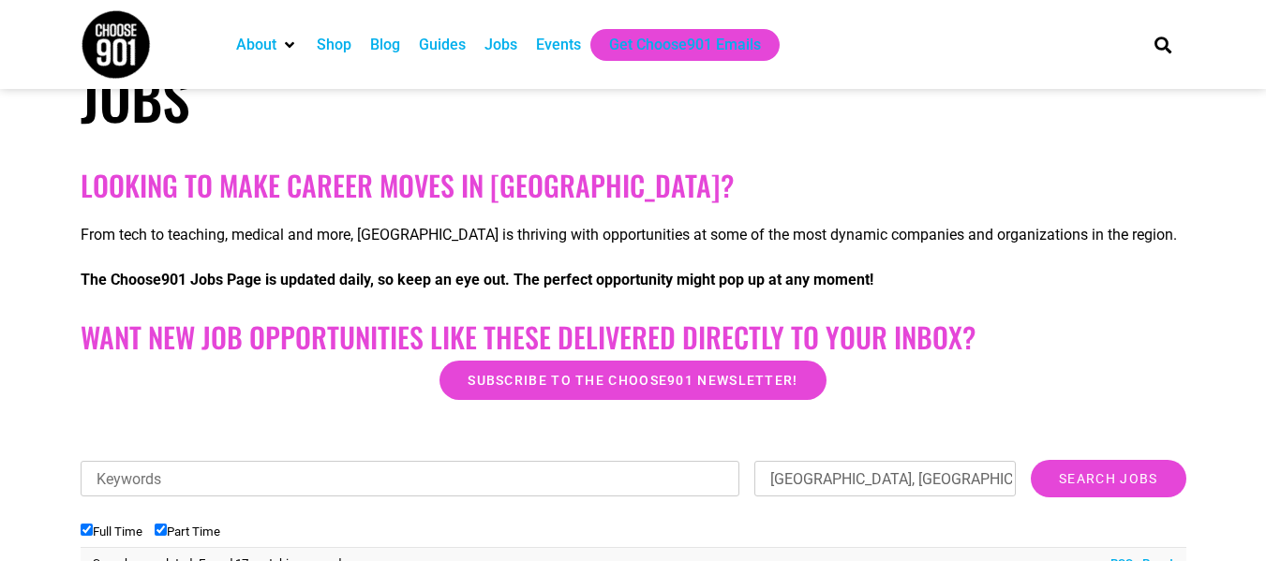
click at [477, 43] on div "Jobs" at bounding box center [501, 45] width 52 height 32
click at [486, 44] on div "Jobs" at bounding box center [501, 45] width 52 height 32
click at [491, 43] on div "Jobs" at bounding box center [501, 45] width 33 height 22
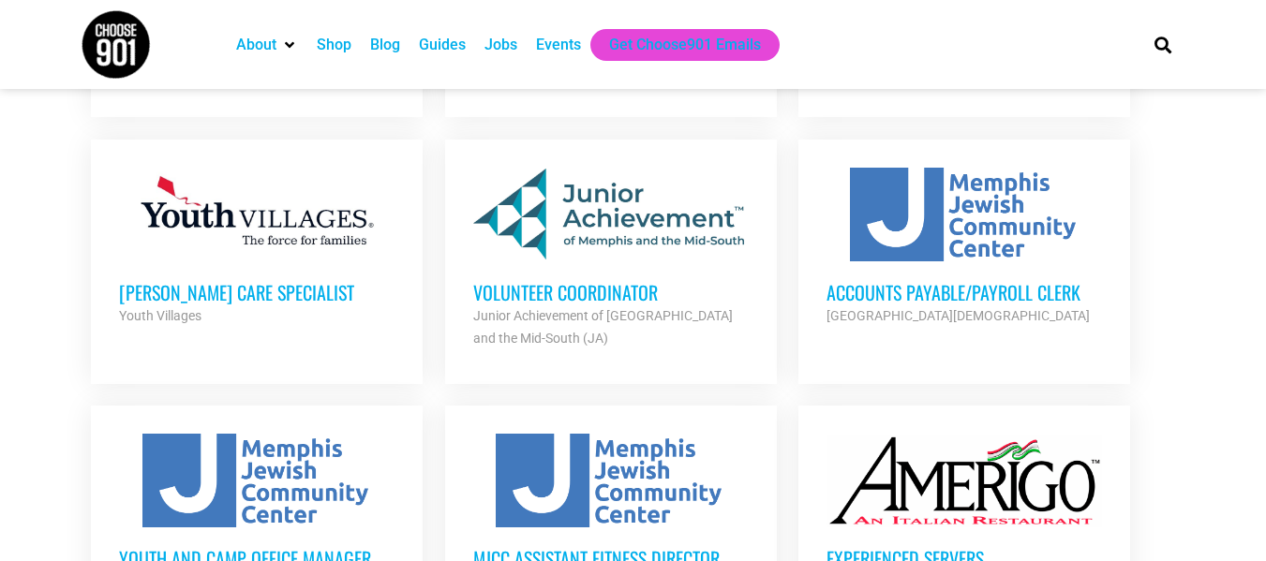
scroll to position [1014, 0]
click at [554, 292] on h3 "Volunteer Coordinator" at bounding box center [611, 291] width 276 height 24
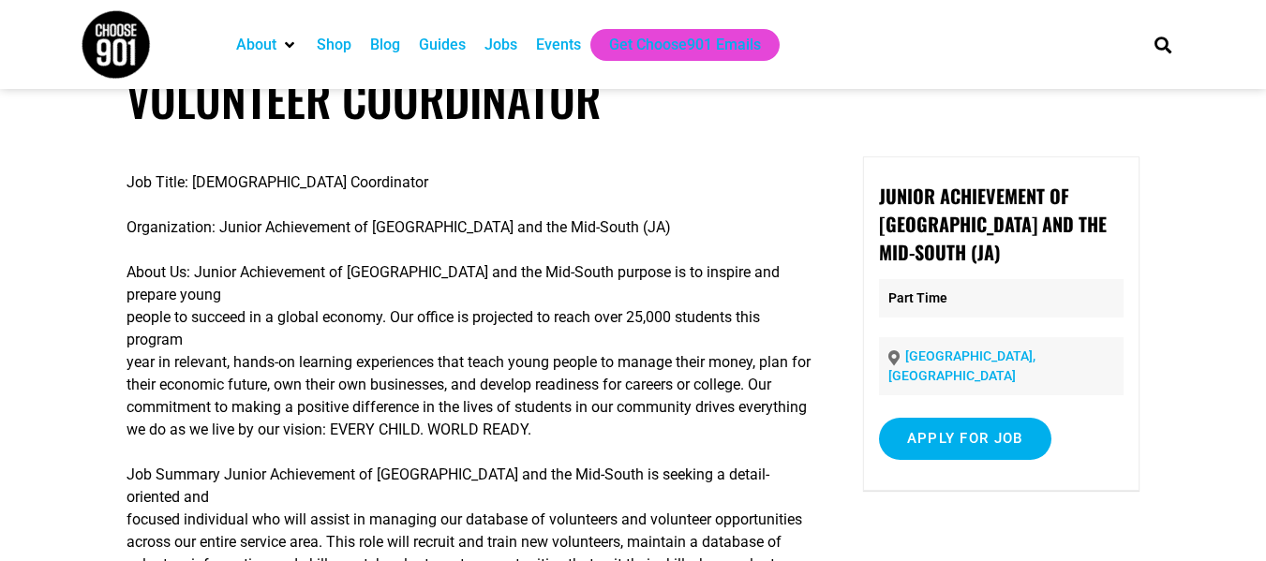
scroll to position [50, 0]
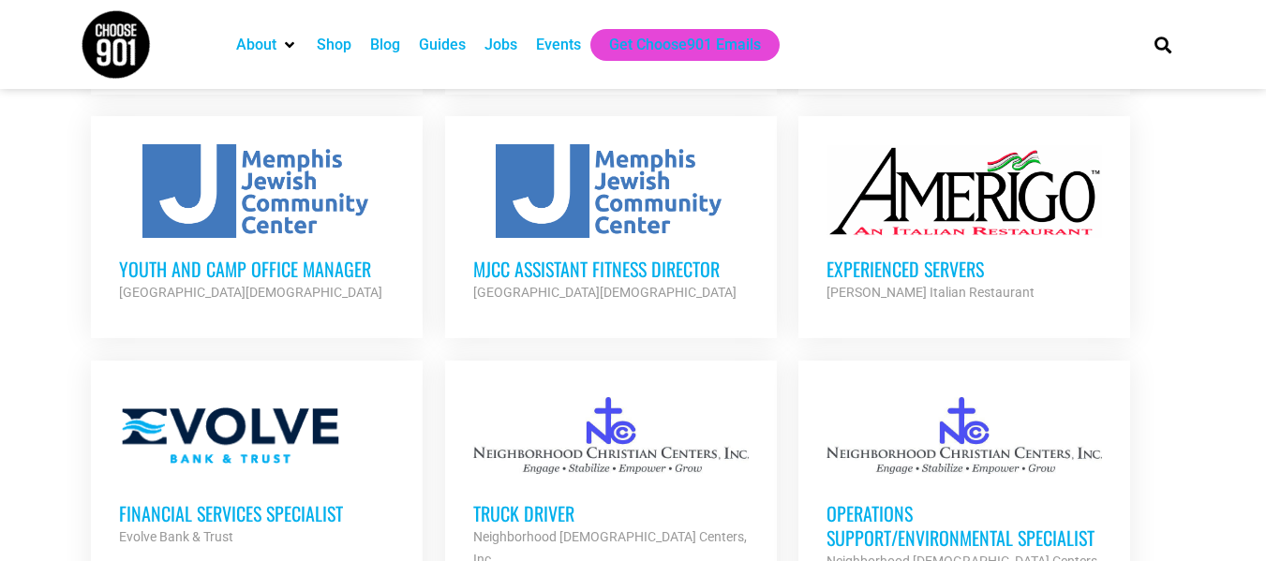
scroll to position [1384, 0]
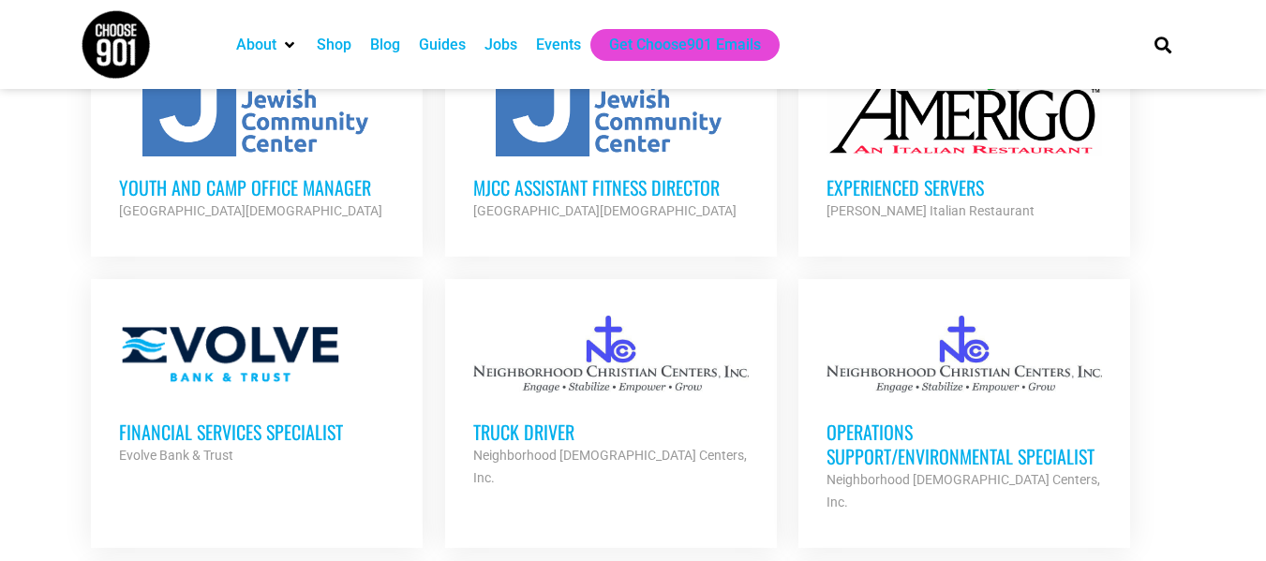
click at [514, 43] on div "Jobs" at bounding box center [501, 45] width 33 height 22
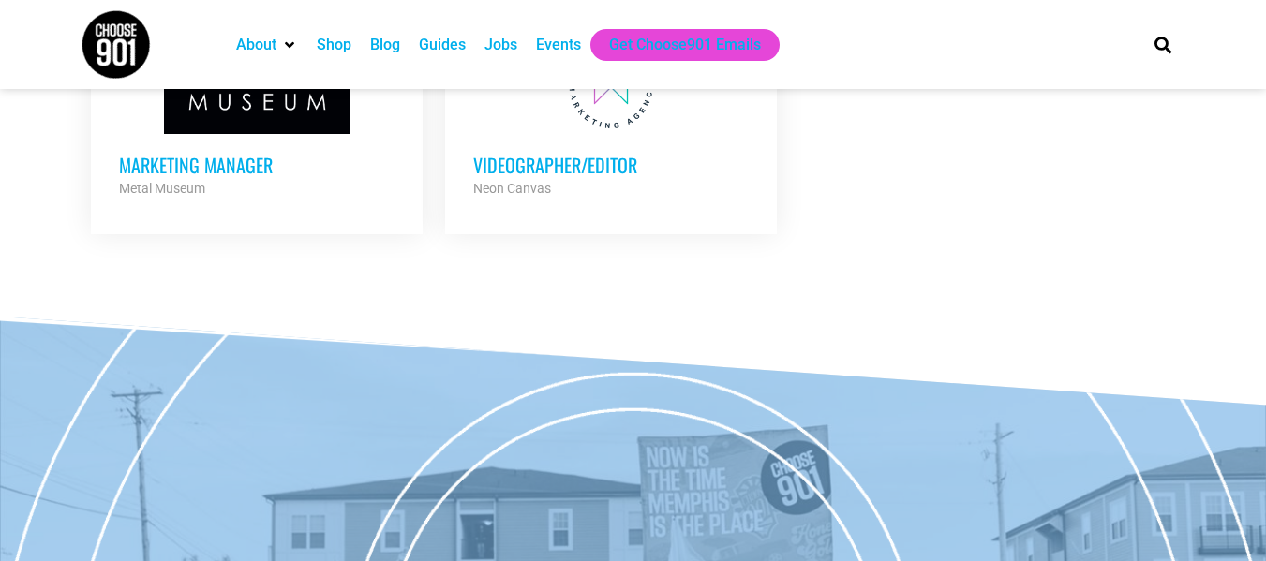
scroll to position [2505, 0]
